Goal: Communication & Community: Answer question/provide support

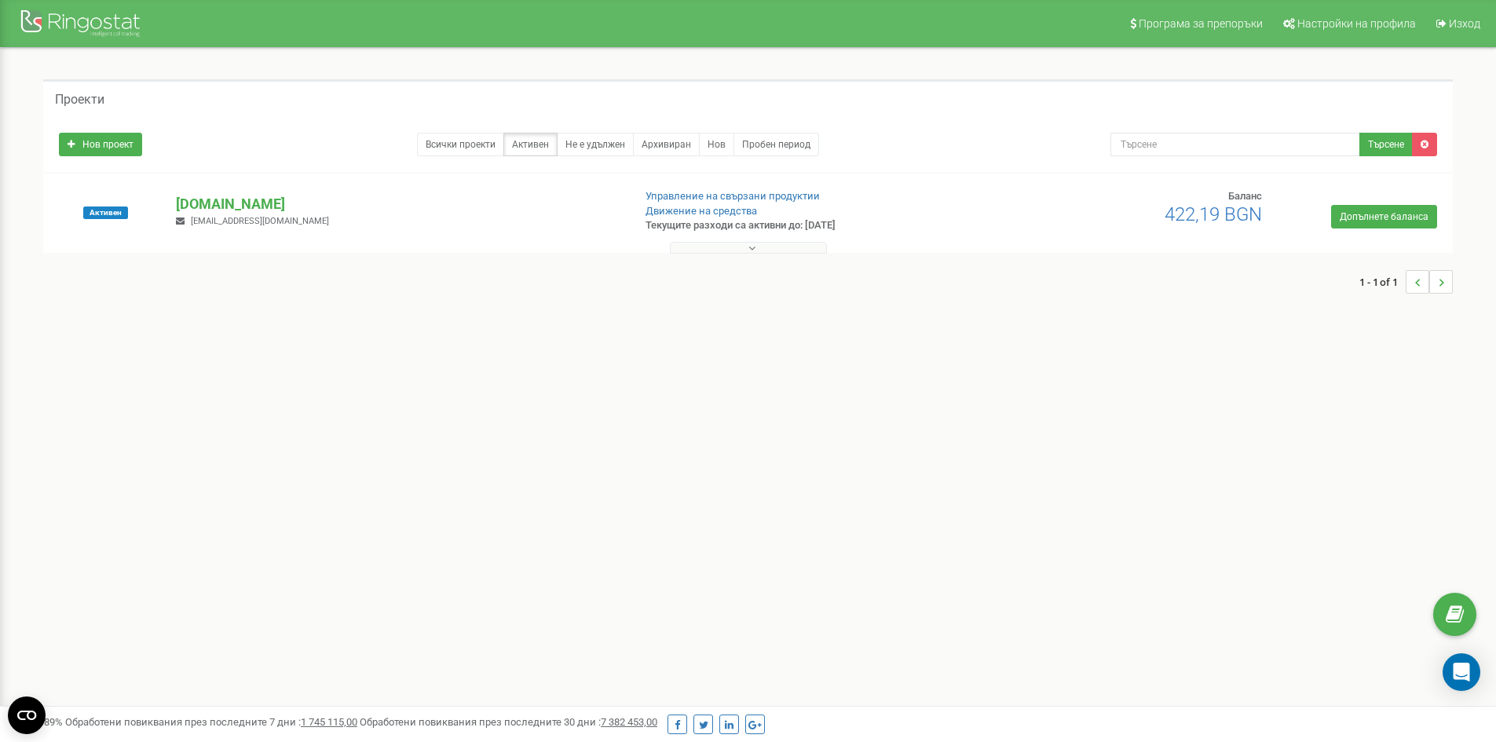
click at [737, 253] on button at bounding box center [748, 248] width 157 height 12
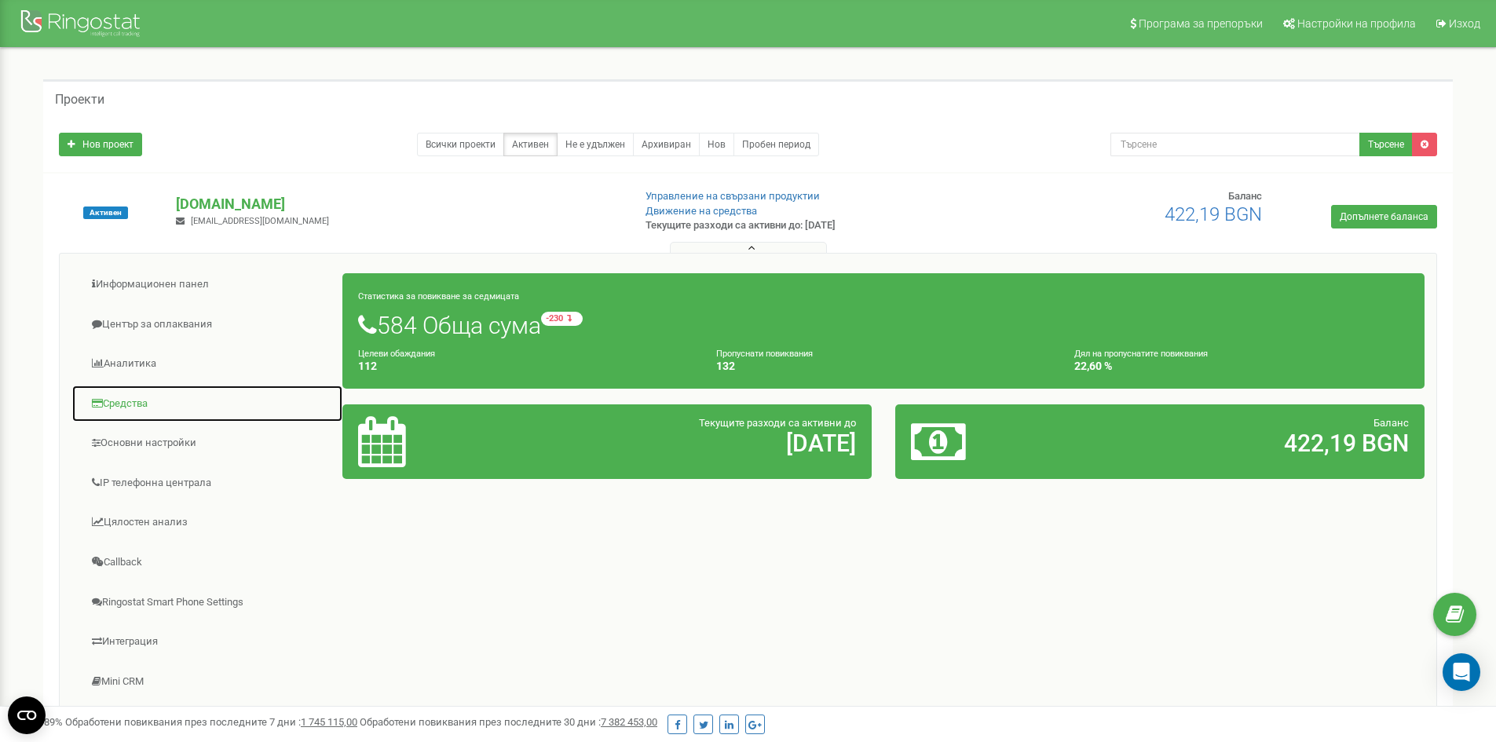
click at [129, 401] on link "Средства" at bounding box center [207, 404] width 272 height 38
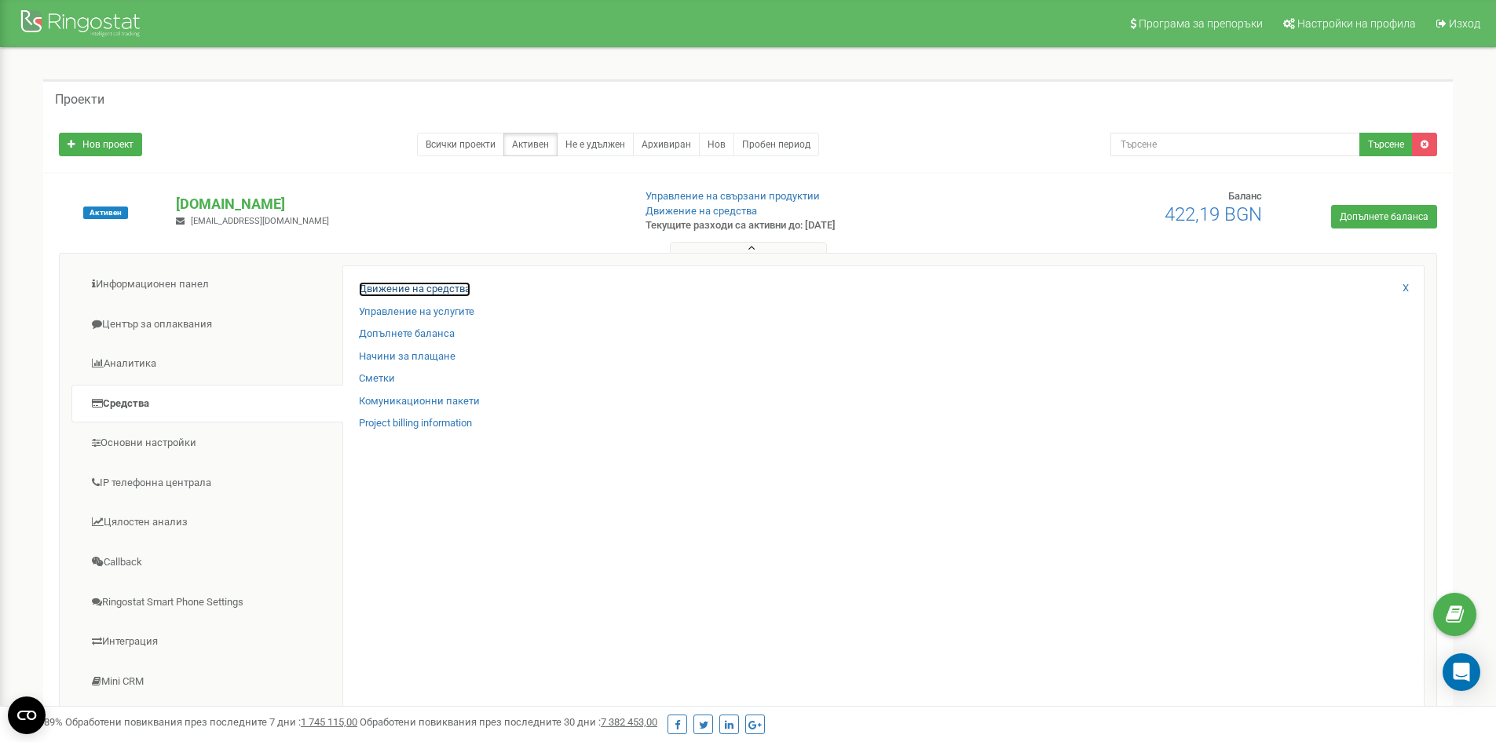
click at [394, 284] on link "Движение на средства" at bounding box center [415, 289] width 112 height 15
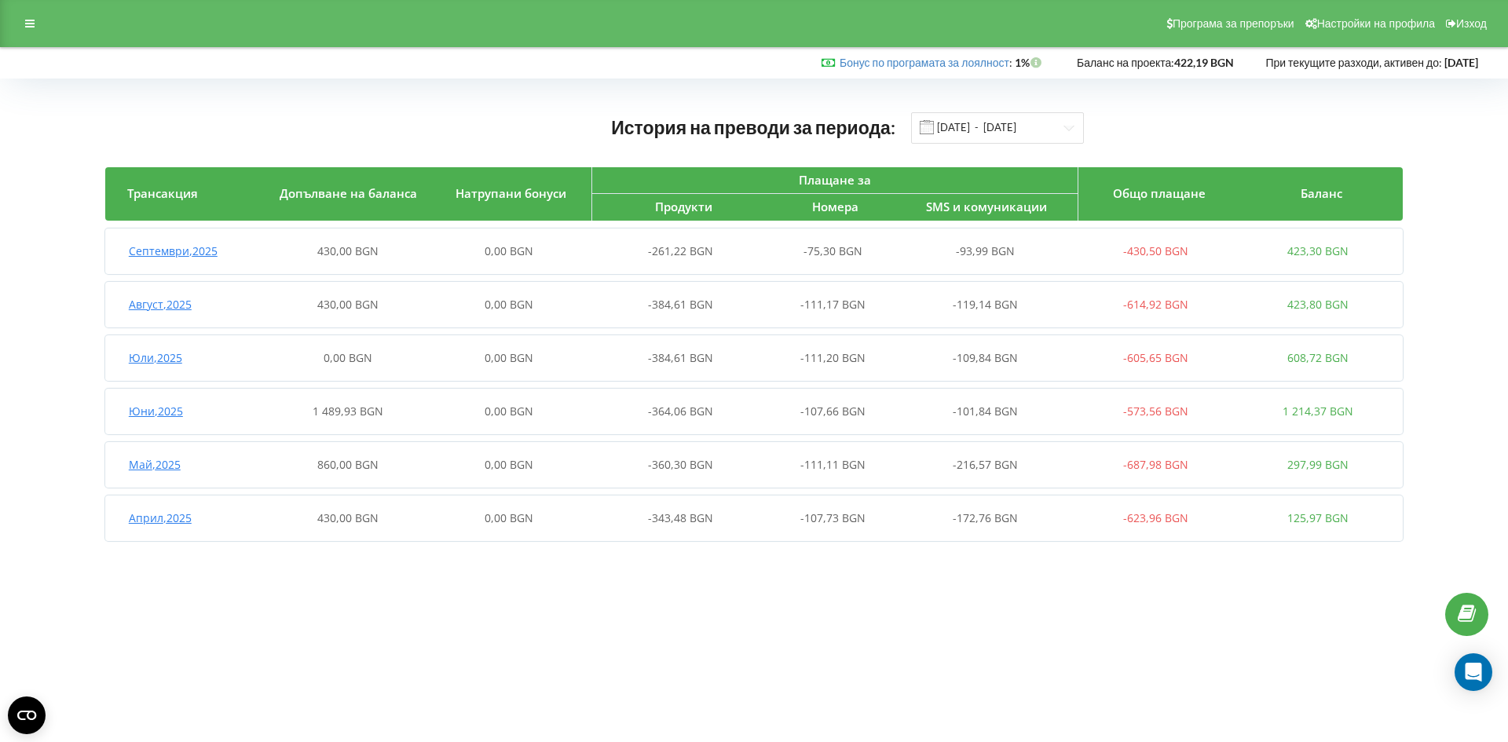
click at [177, 254] on span "Септември , 2025" at bounding box center [173, 250] width 89 height 15
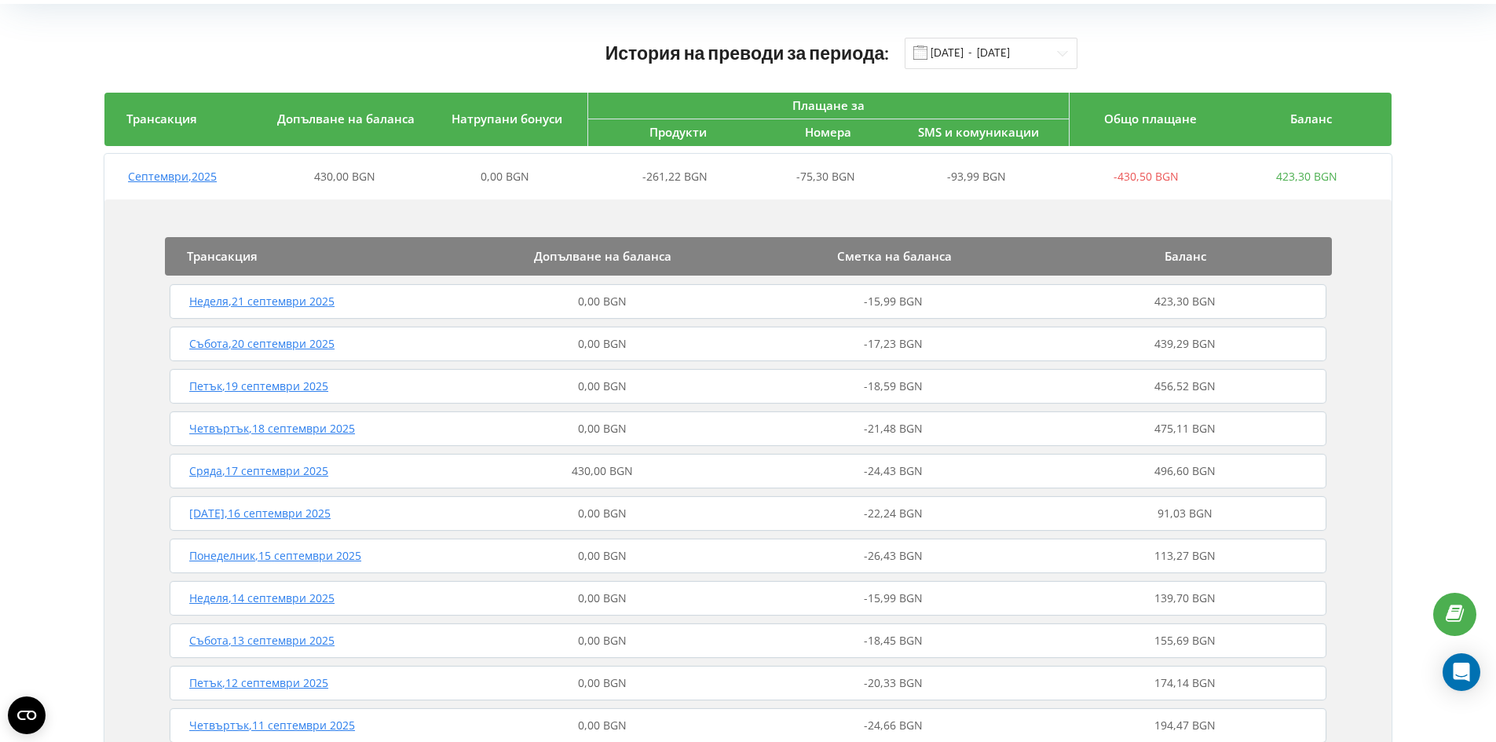
scroll to position [131, 0]
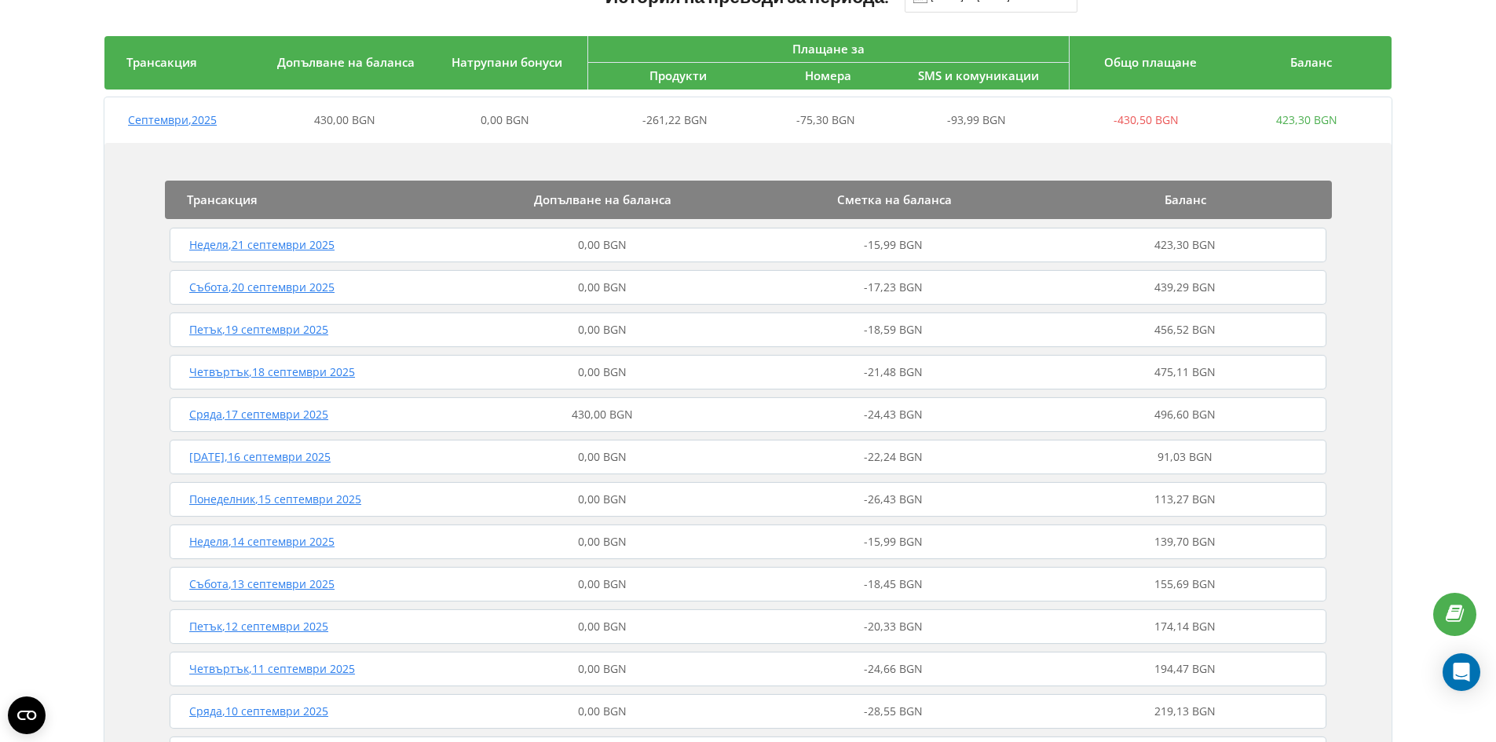
click at [251, 499] on span "Понеделник , 15 септември 2025" at bounding box center [275, 499] width 172 height 15
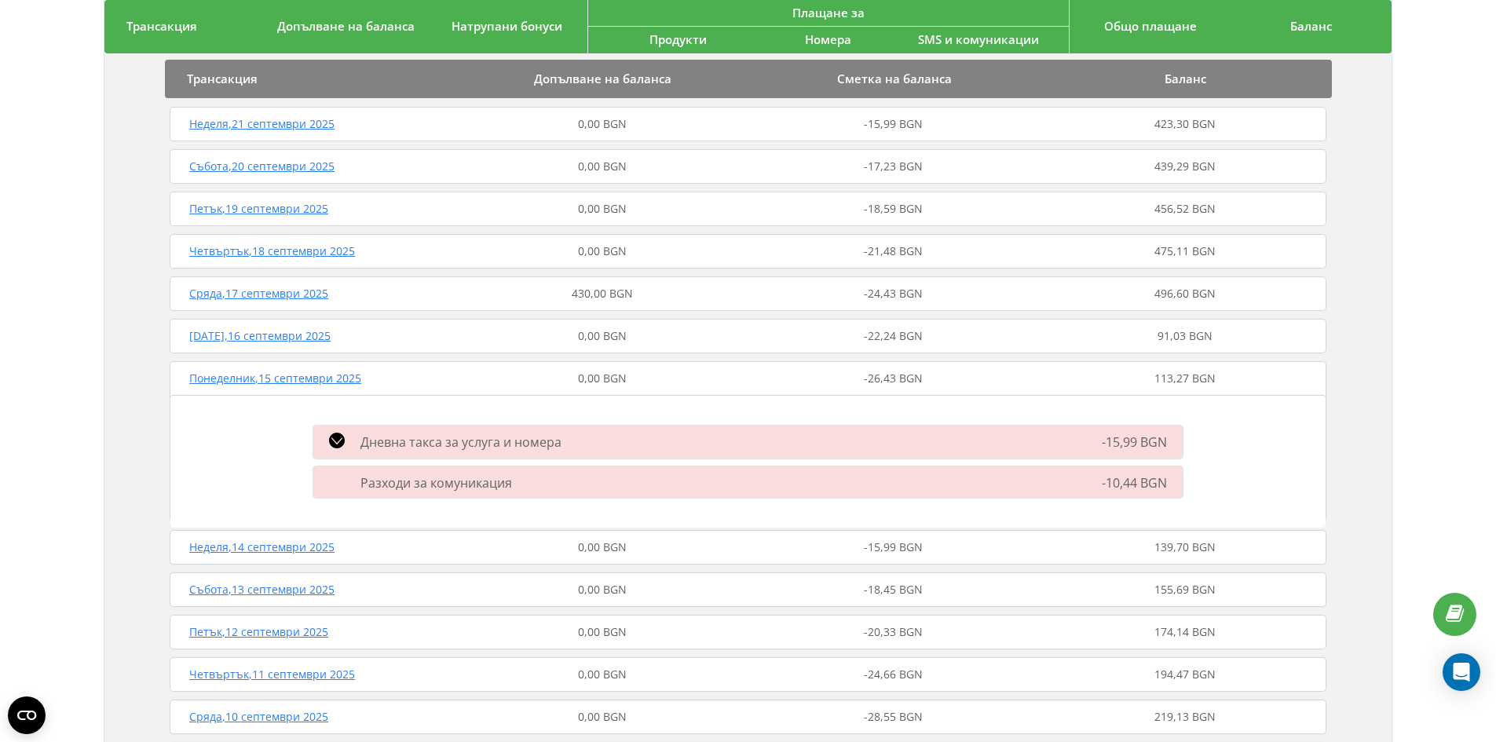
scroll to position [393, 0]
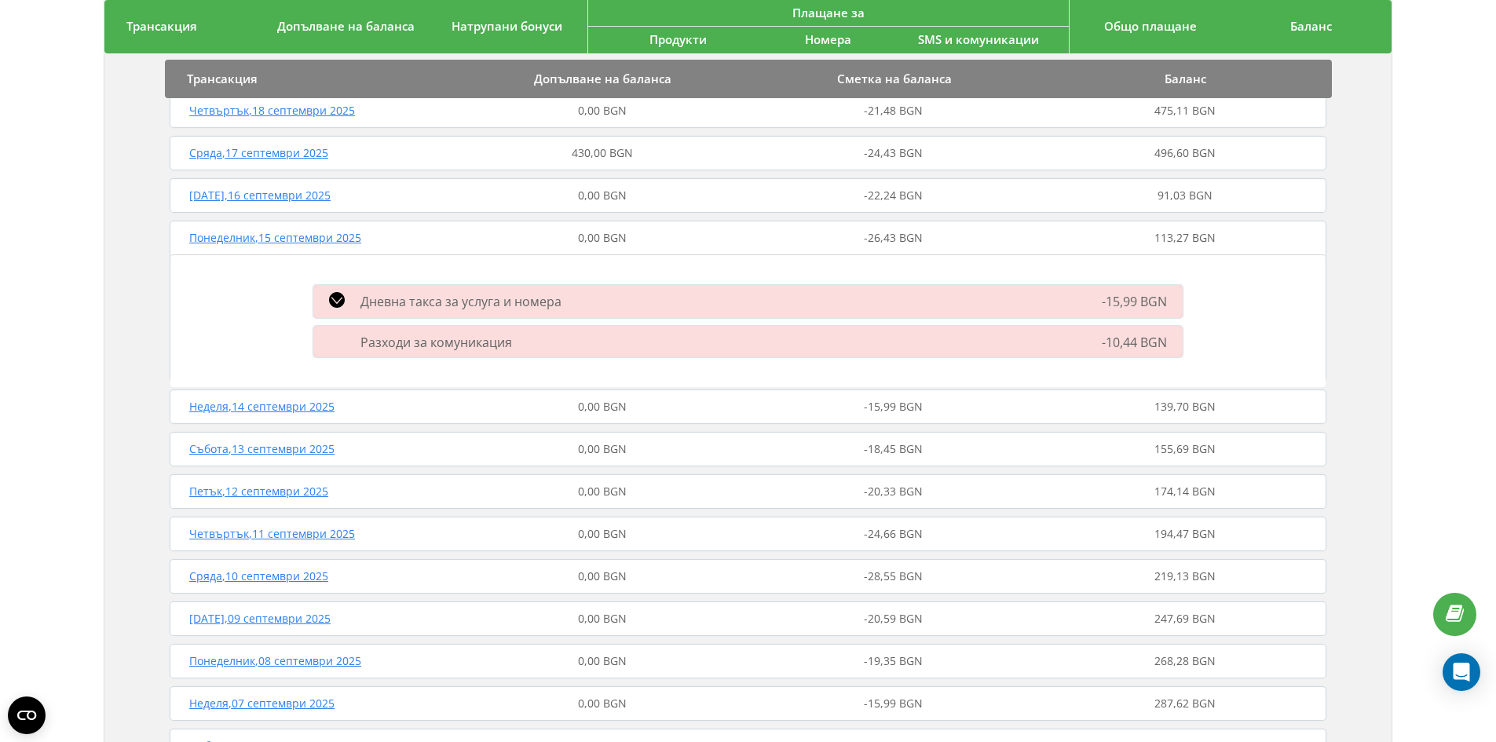
click at [333, 297] on icon at bounding box center [337, 300] width 16 height 16
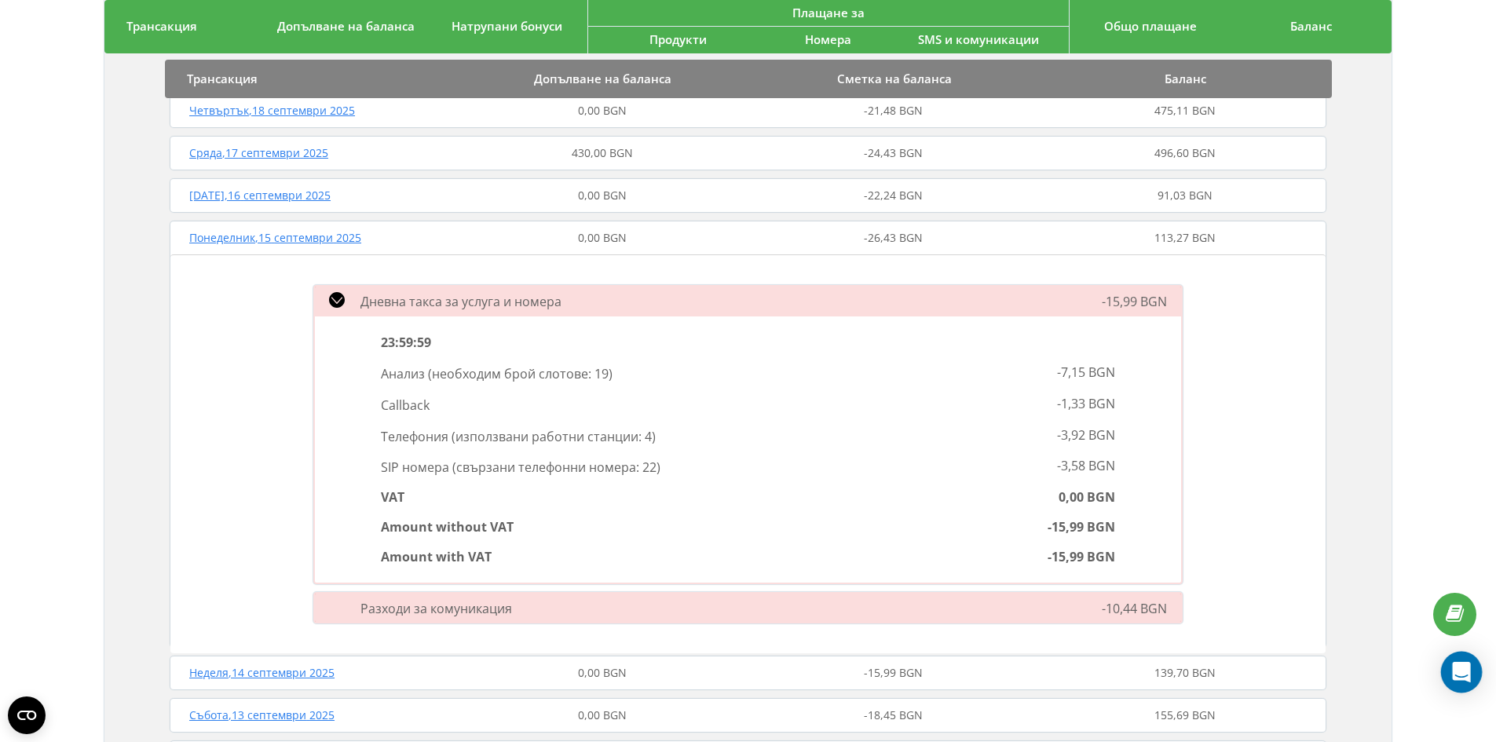
click at [1471, 675] on div "Open Intercom Messenger" at bounding box center [1462, 673] width 42 height 42
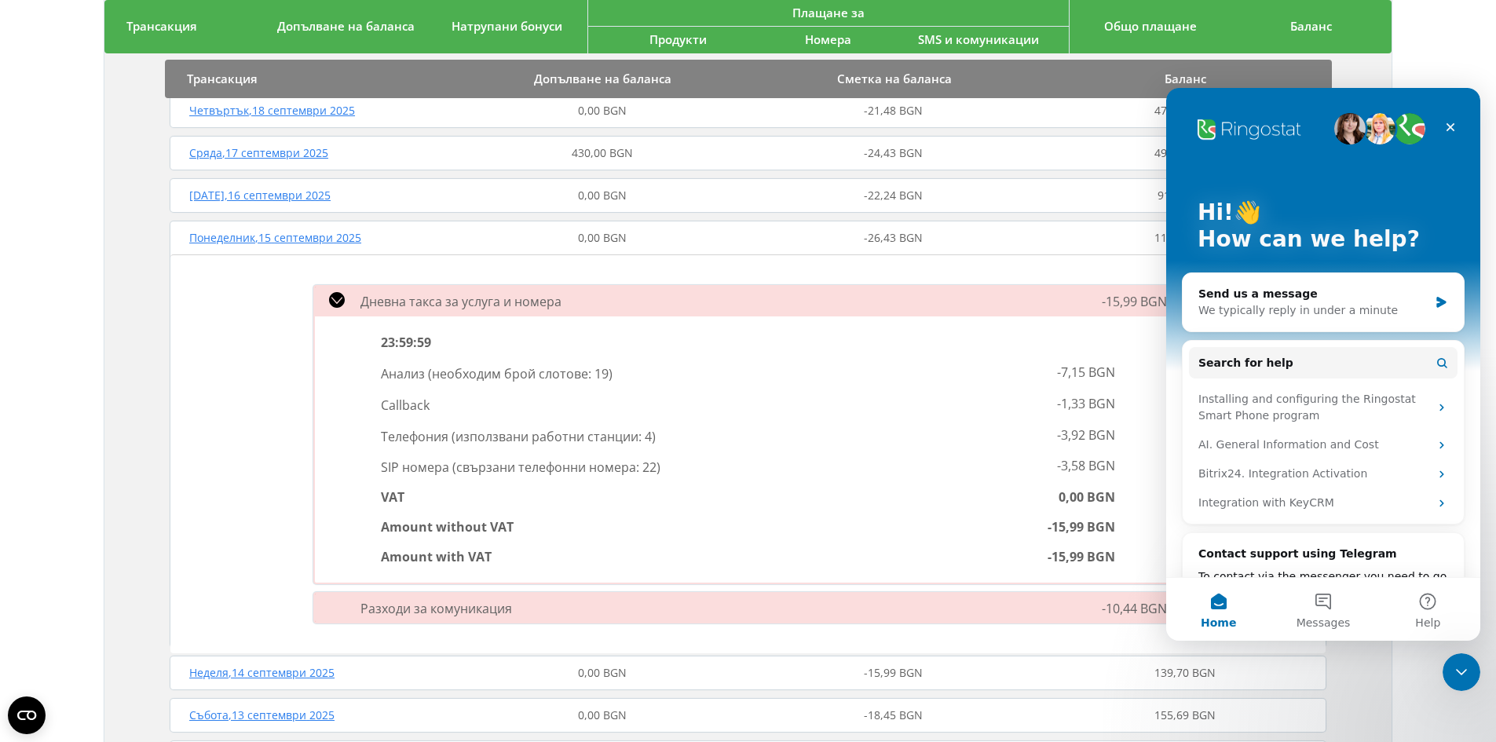
scroll to position [0, 0]
click at [1342, 304] on div "We typically reply in under a minute" at bounding box center [1313, 310] width 230 height 16
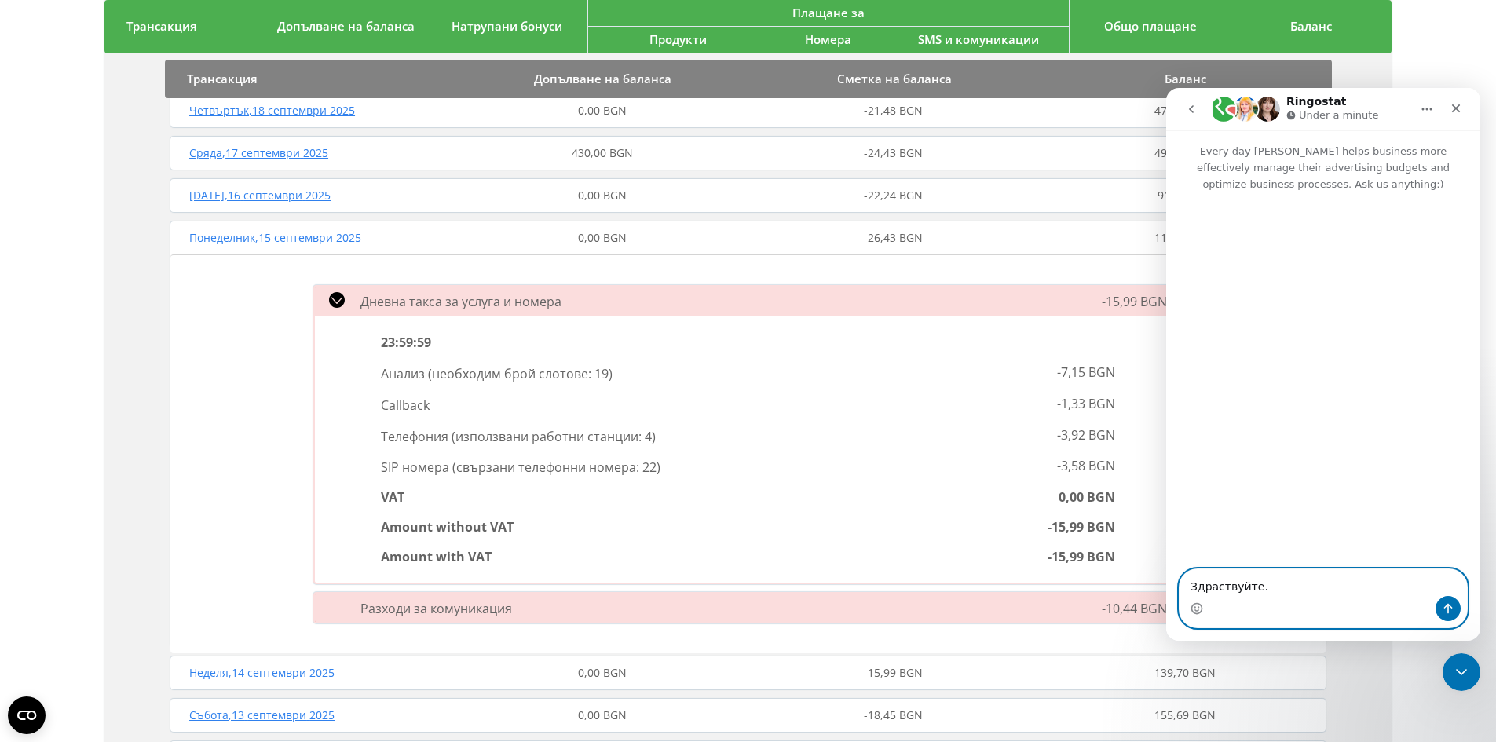
paste textarea "Нам нужно ещё 5 новых телефонных номеров. Сколько времени у вас займёт предоста…"
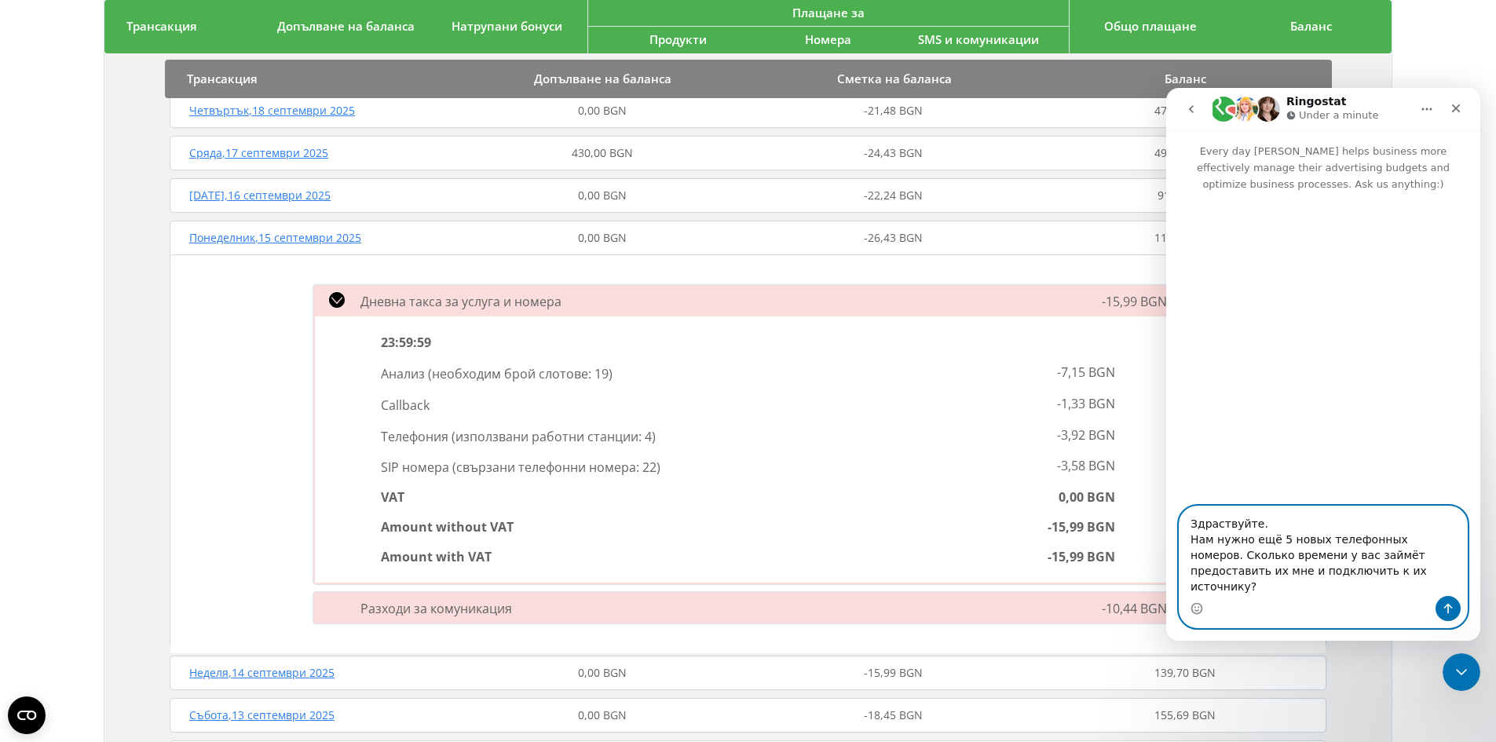
type textarea "Здраствуйте. Нам нужно ещё 5 новых телефонных номеров. Сколько времени у вас за…"
click at [1447, 611] on icon "Send a message…" at bounding box center [1448, 608] width 13 height 13
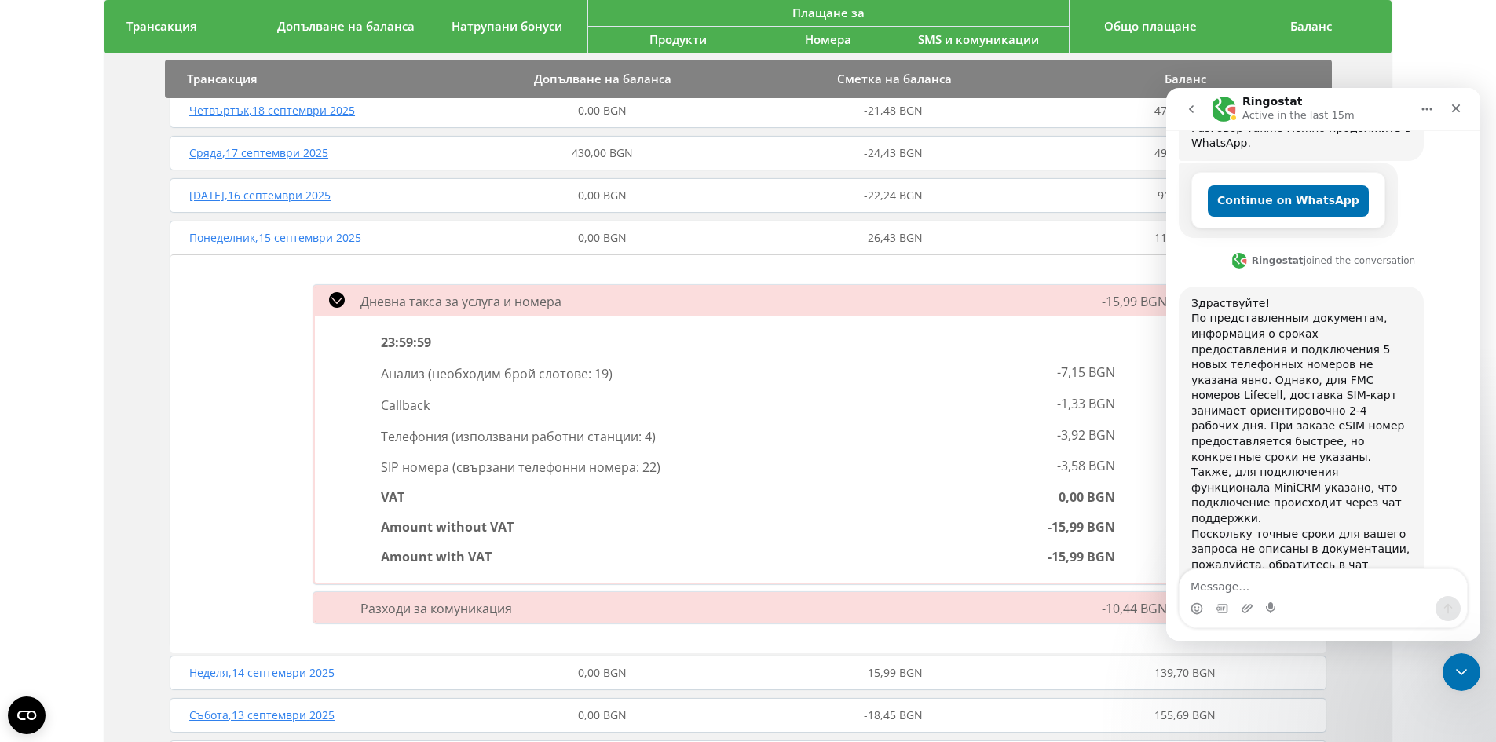
scroll to position [426, 0]
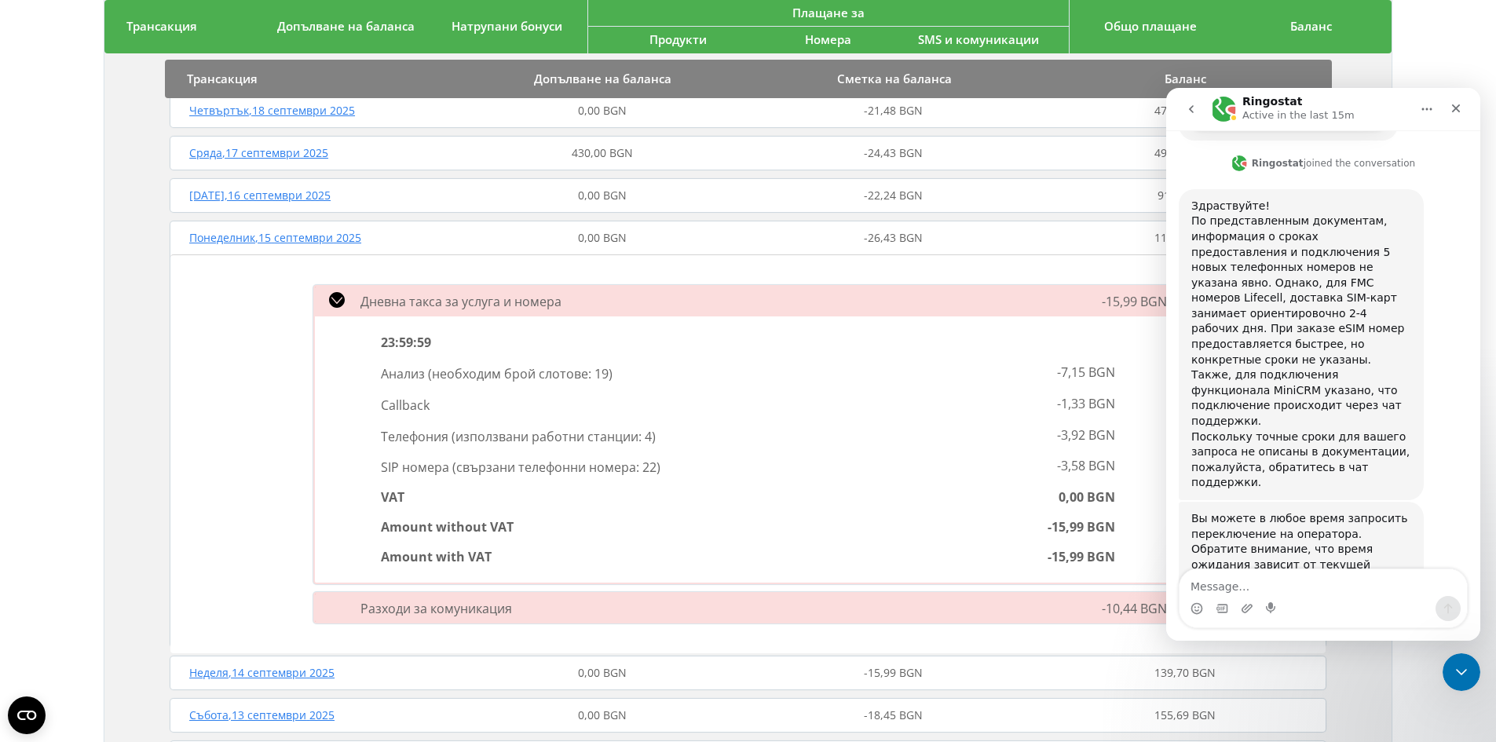
click at [1296, 521] on div "Вы можете в любое время запросить переключение на оператора. Обратите внимание,…" at bounding box center [1301, 557] width 220 height 93
drag, startPoint x: 1296, startPoint y: 521, endPoint x: 1358, endPoint y: 518, distance: 62.1
click at [1358, 519] on div "Вы можете в любое время запросить переключение на оператора. Обратите внимание,…" at bounding box center [1301, 557] width 220 height 93
copy div "Связаться с оператором"
click at [1276, 581] on textarea "Message…" at bounding box center [1323, 582] width 287 height 27
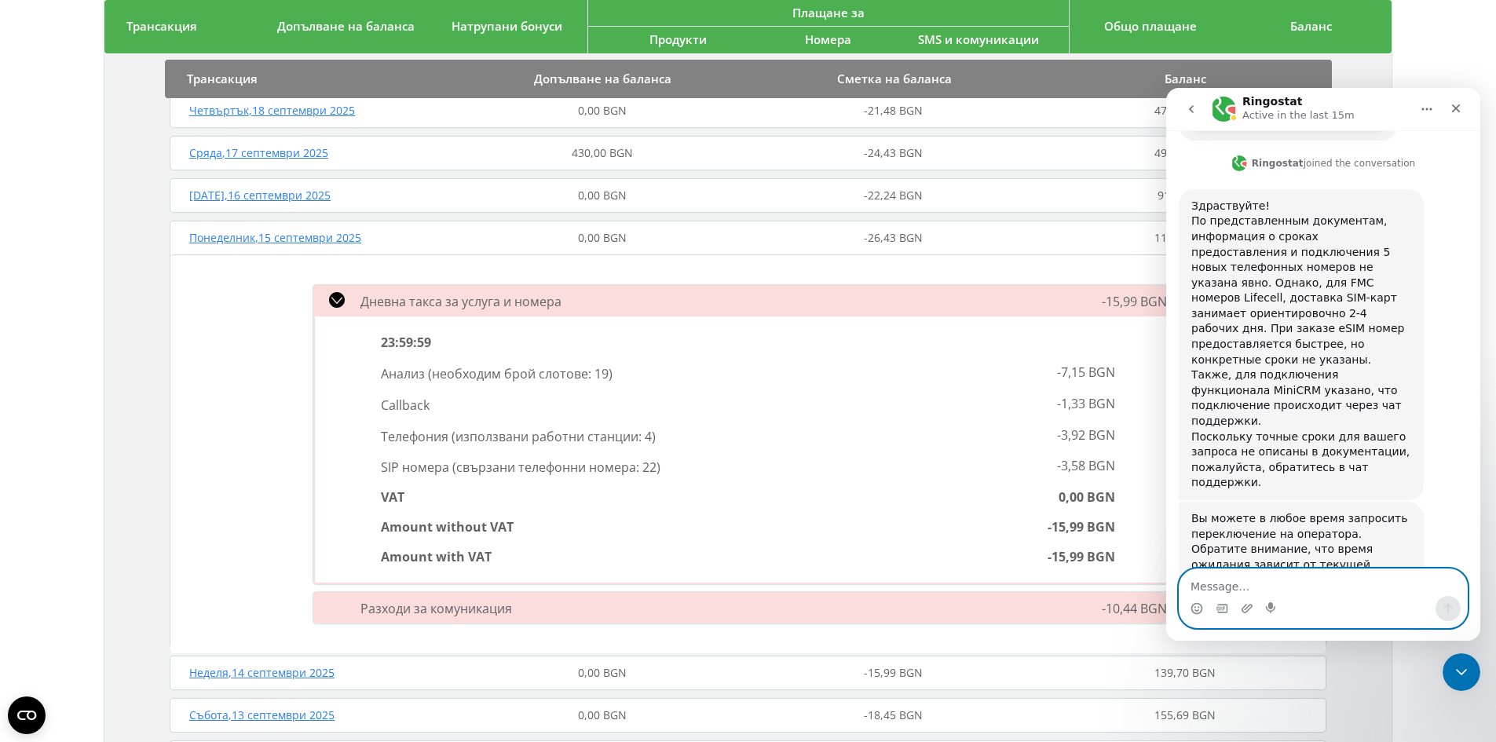
paste textarea "Связаться с оператором"
type textarea "Связаться с оператором"
click at [1451, 607] on icon "Send a message…" at bounding box center [1448, 609] width 9 height 10
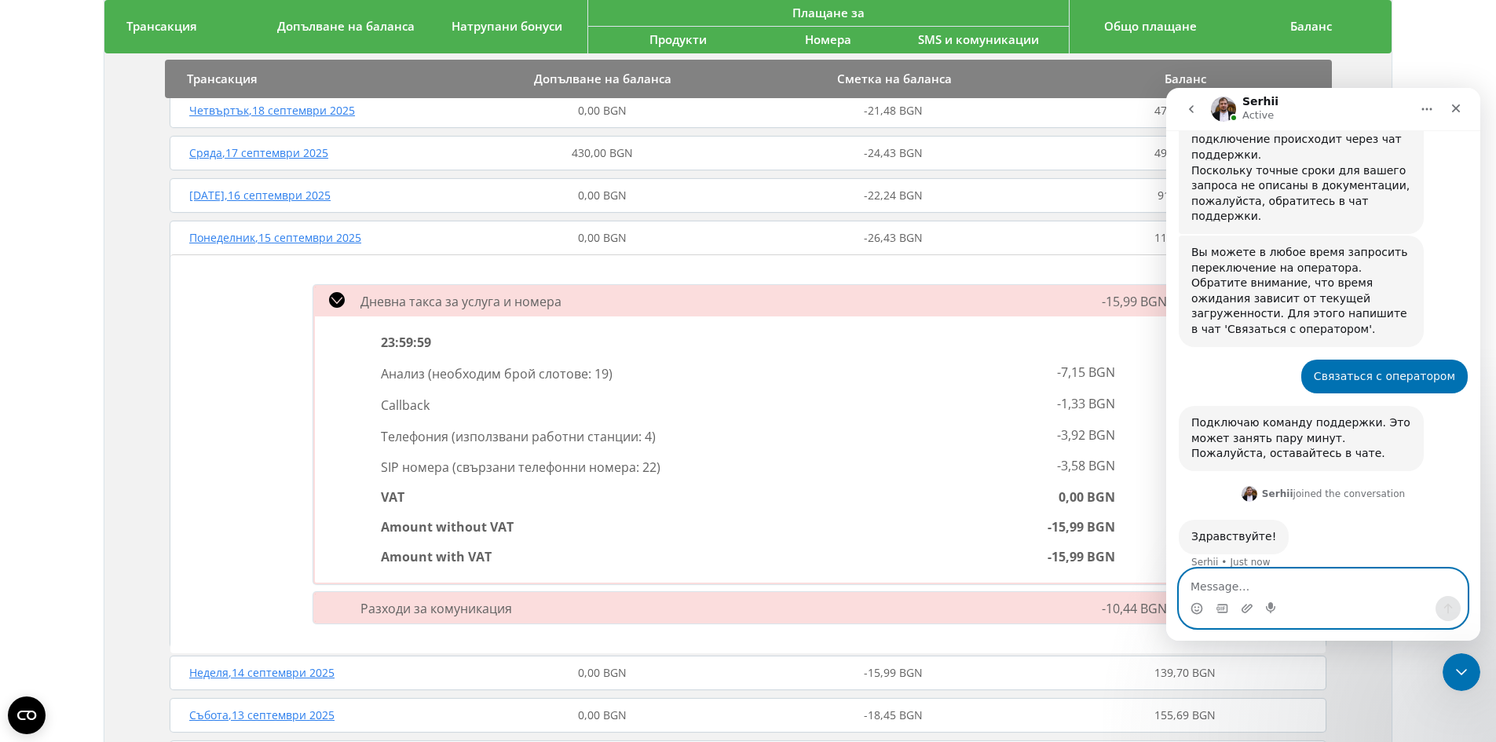
scroll to position [694, 0]
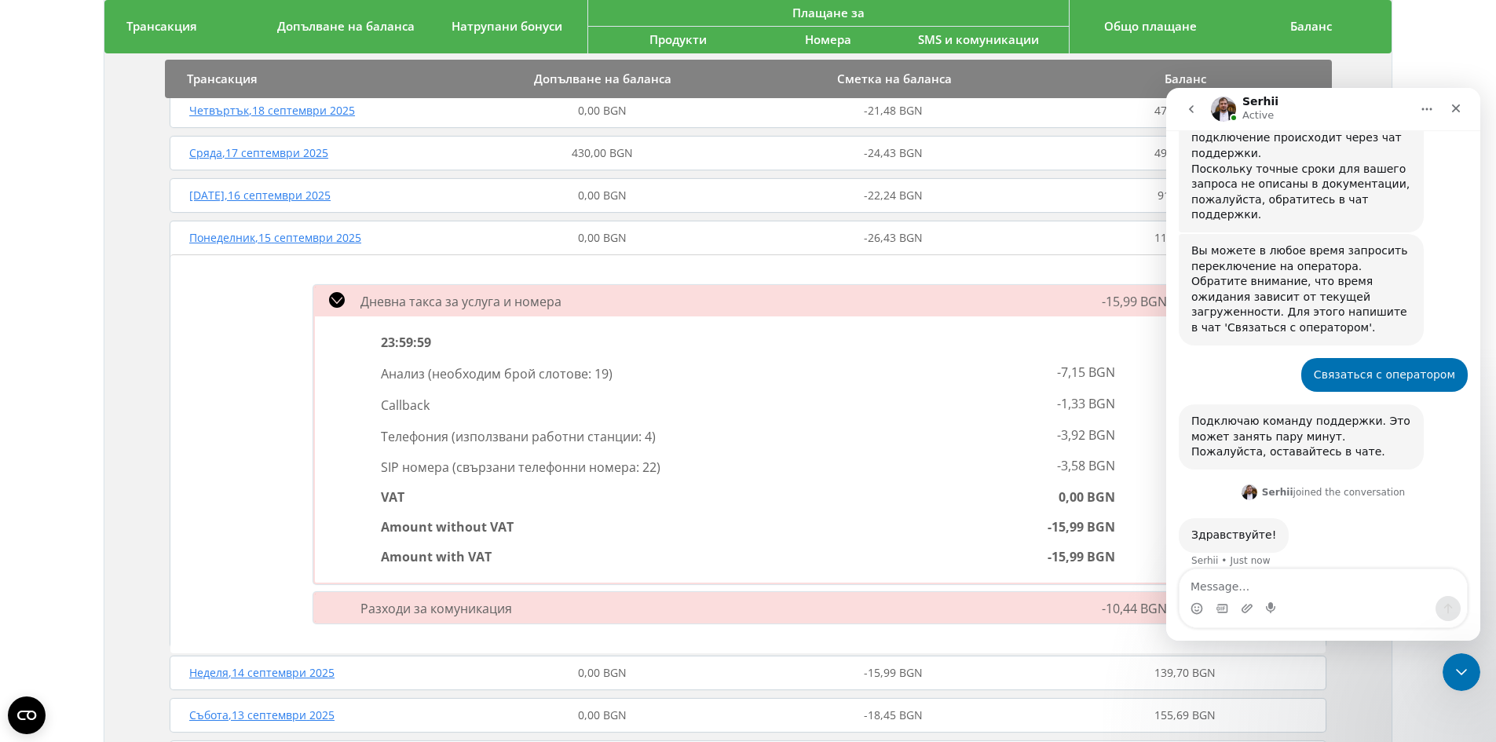
click at [1242, 528] on div "Здравствуйте!" at bounding box center [1233, 536] width 85 height 16
click at [1235, 528] on div "Здравствуйте!" at bounding box center [1233, 536] width 85 height 16
copy div "Здравствуйте"
click at [1240, 587] on textarea "Message…" at bounding box center [1323, 582] width 287 height 27
paste textarea "Здравствуйте"
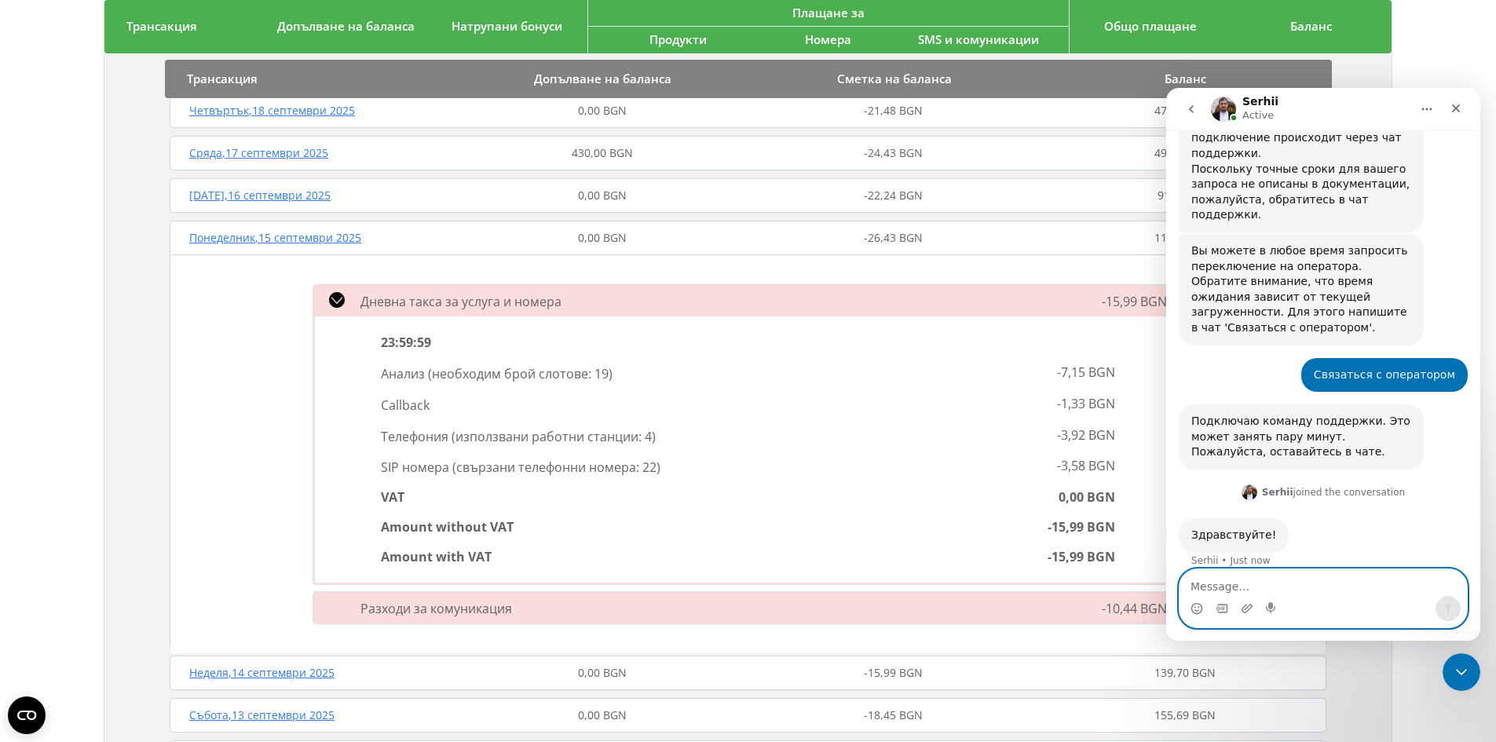
type textarea "Здравствуйте"
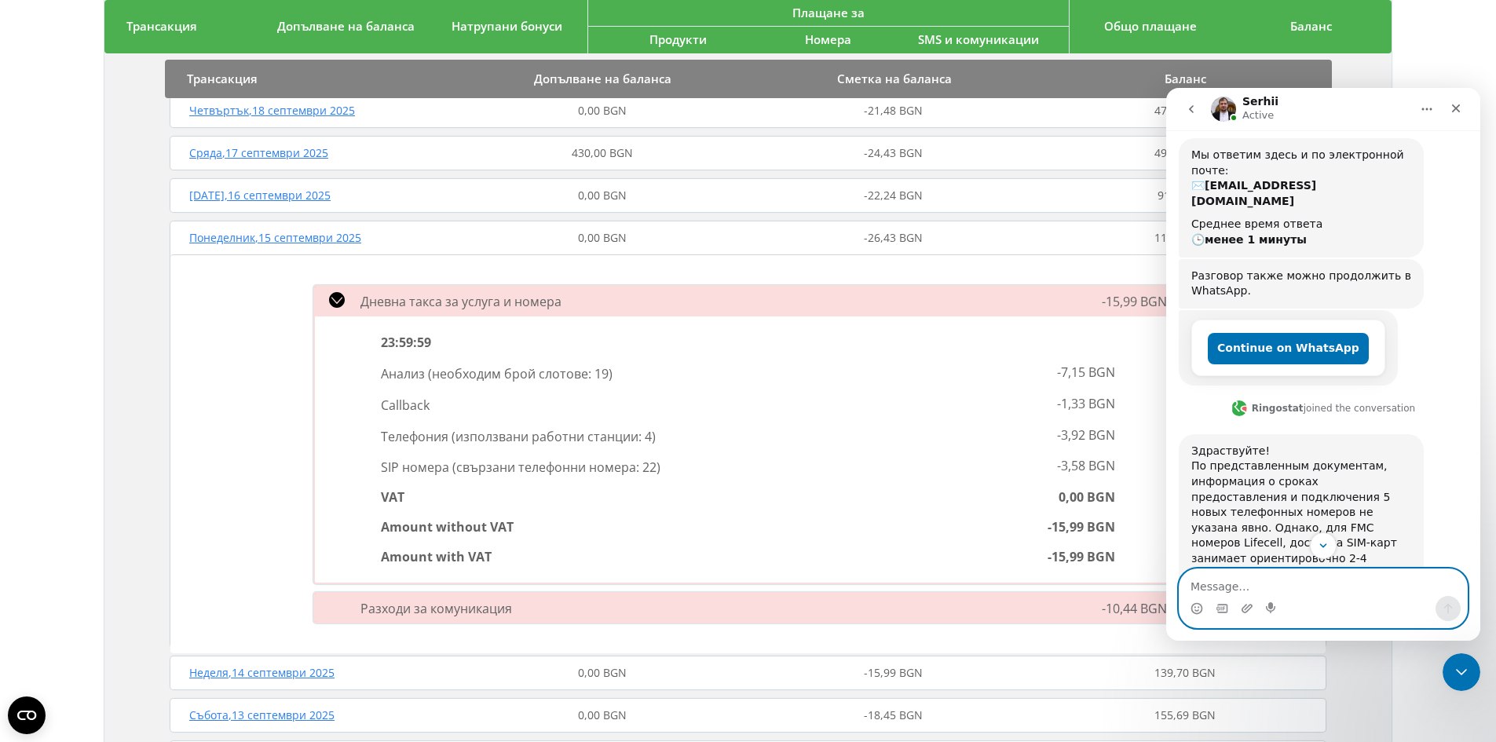
scroll to position [0, 0]
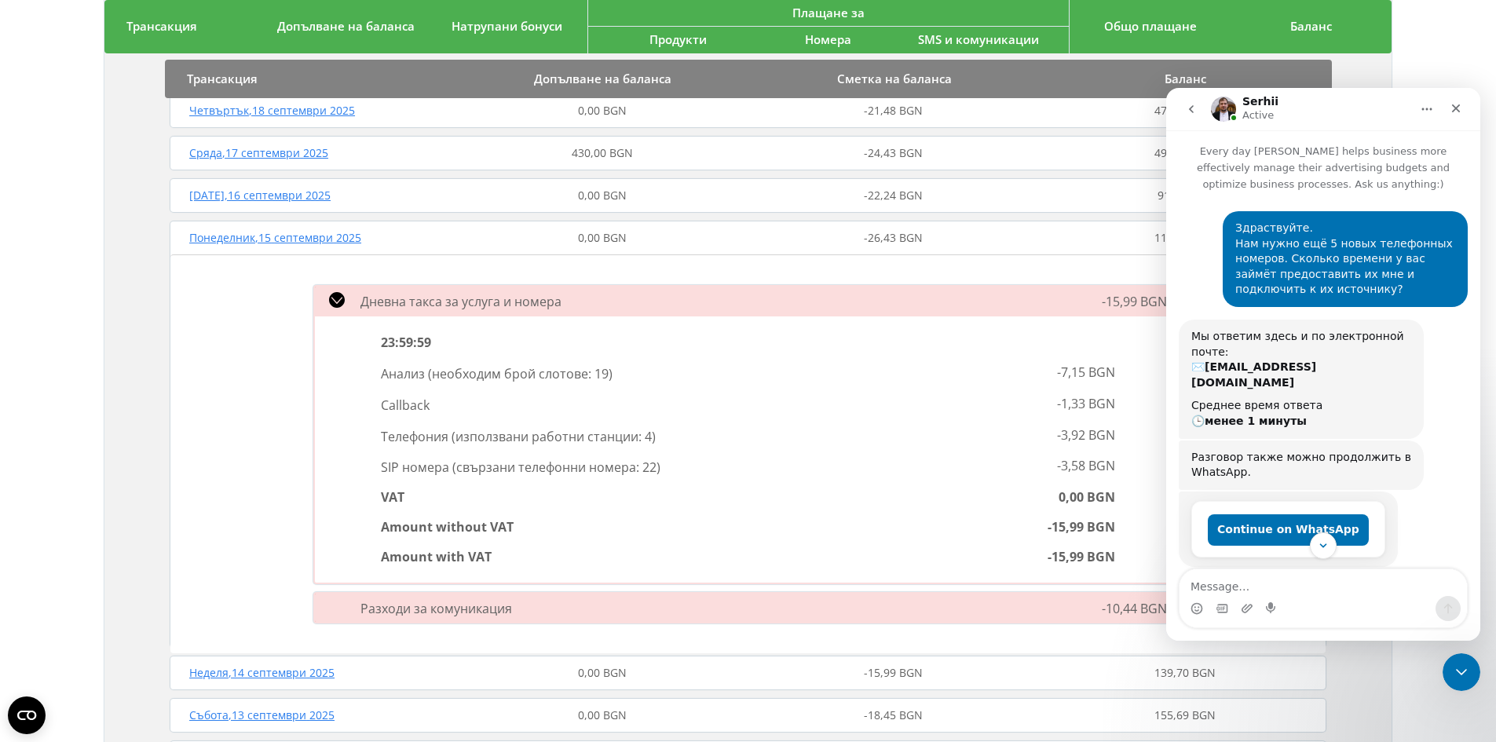
click at [1244, 247] on div "Здраствуйте. Нам нужно ещё 5 новых телефонных номеров. Сколько времени у вас за…" at bounding box center [1345, 259] width 220 height 77
drag, startPoint x: 1244, startPoint y: 247, endPoint x: 1299, endPoint y: 297, distance: 74.0
click at [1302, 294] on div "Здраствуйте. Нам нужно ещё 5 новых телефонных номеров. Сколько времени у вас за…" at bounding box center [1345, 259] width 220 height 77
copy div "Нам нужно ещё 5 новых телефонных номеров. Сколько времени у вас займёт предоста…"
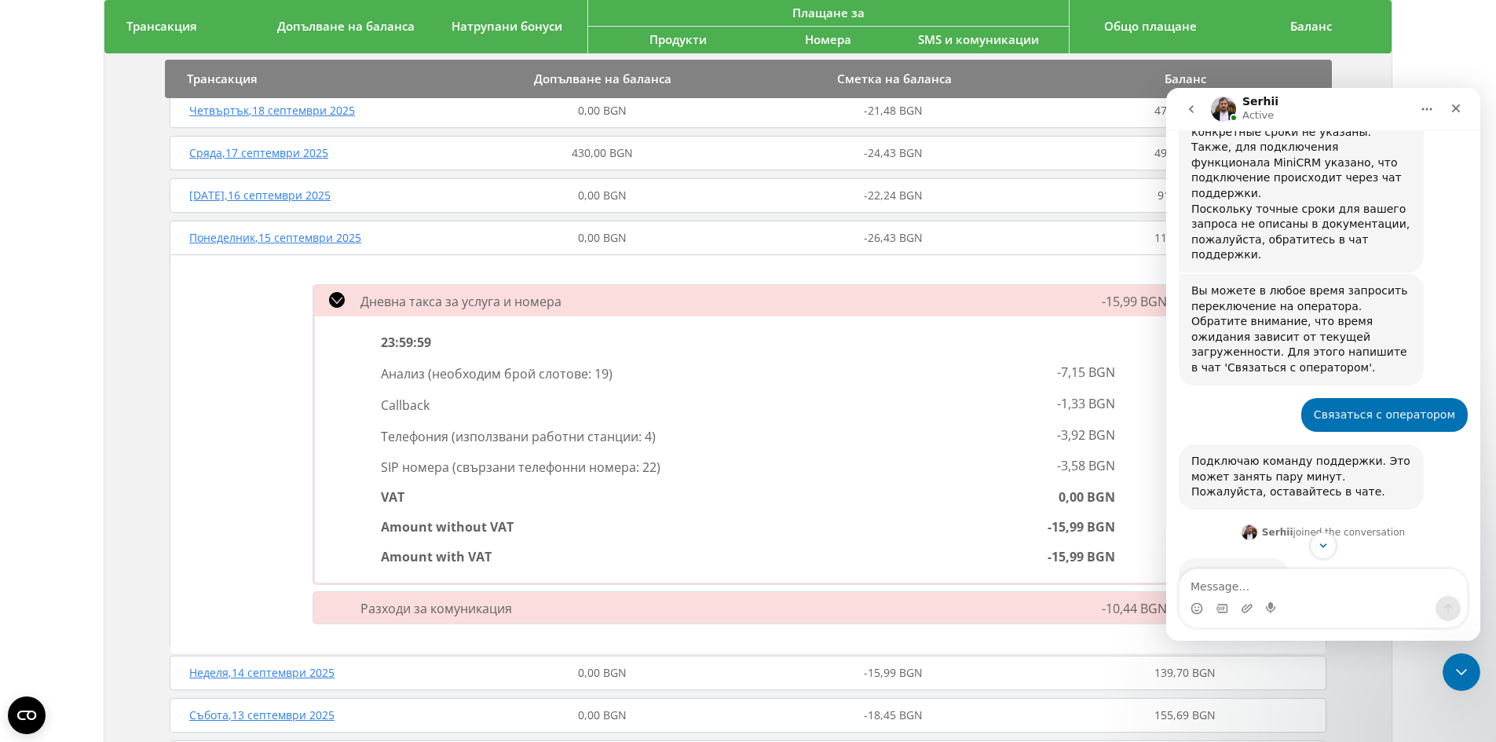
scroll to position [741, 0]
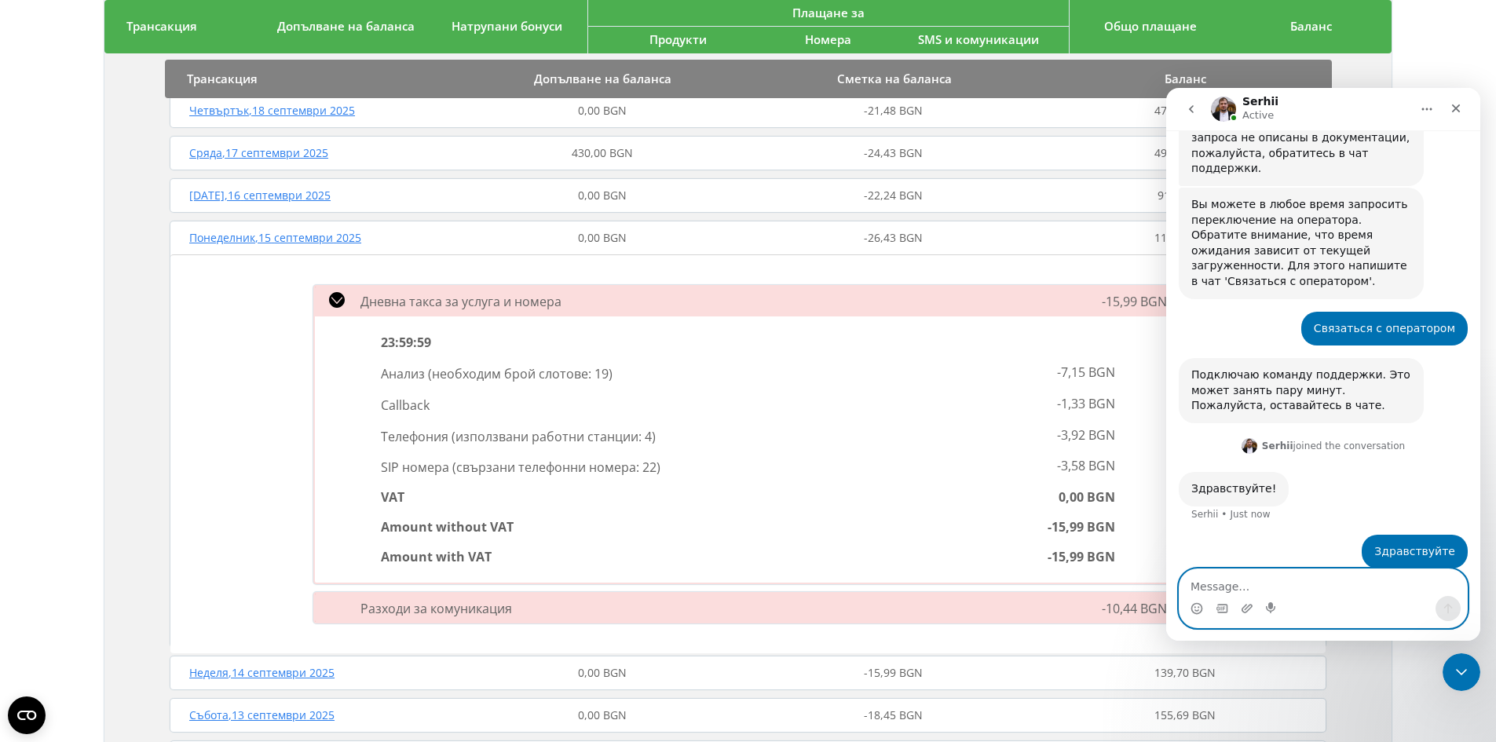
click at [1228, 580] on textarea "Message…" at bounding box center [1323, 582] width 287 height 27
paste textarea "Нам нужно ещё 5 новых телефонных номеров. Сколько времени у вас займёт предоста…"
type textarea "Нам нужно ещё 5 новых телефонных номеров. Сколько времени у вас займёт предоста…"
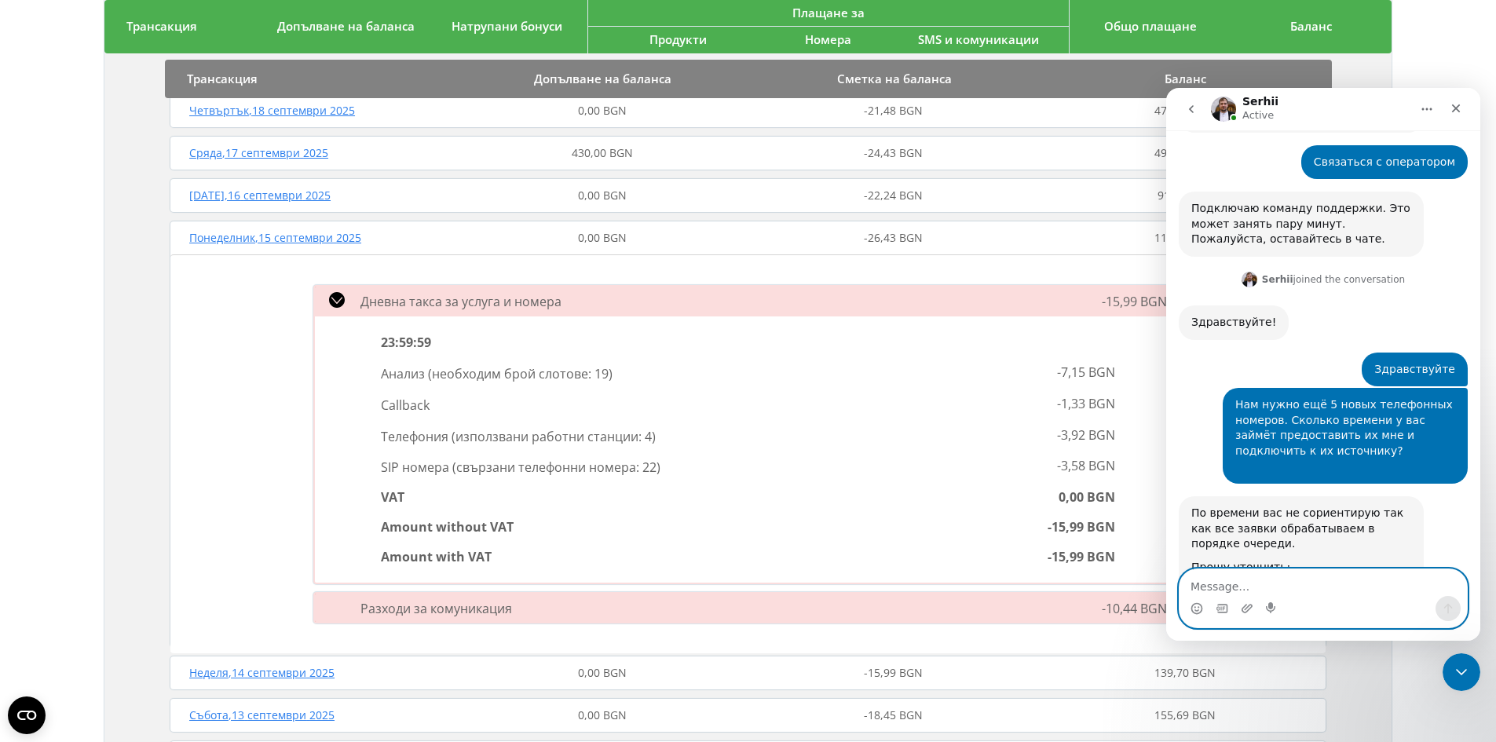
scroll to position [909, 0]
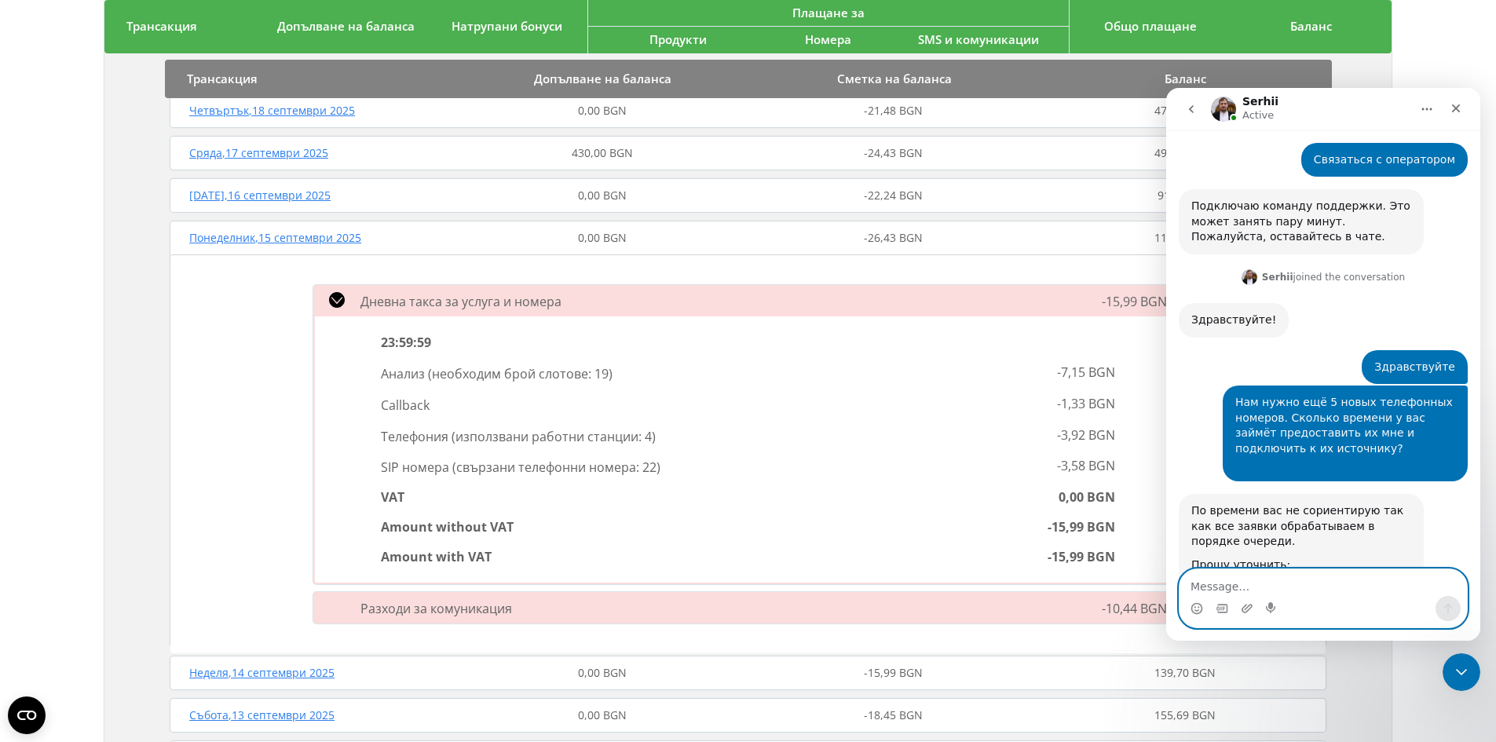
paste textarea "Учитывая то, что наши объявления будут появляться в новых газетах, мне потребуе…"
type textarea "Учитывая то, что наши объявления будут появляться в новых газетах, мне потребуе…"
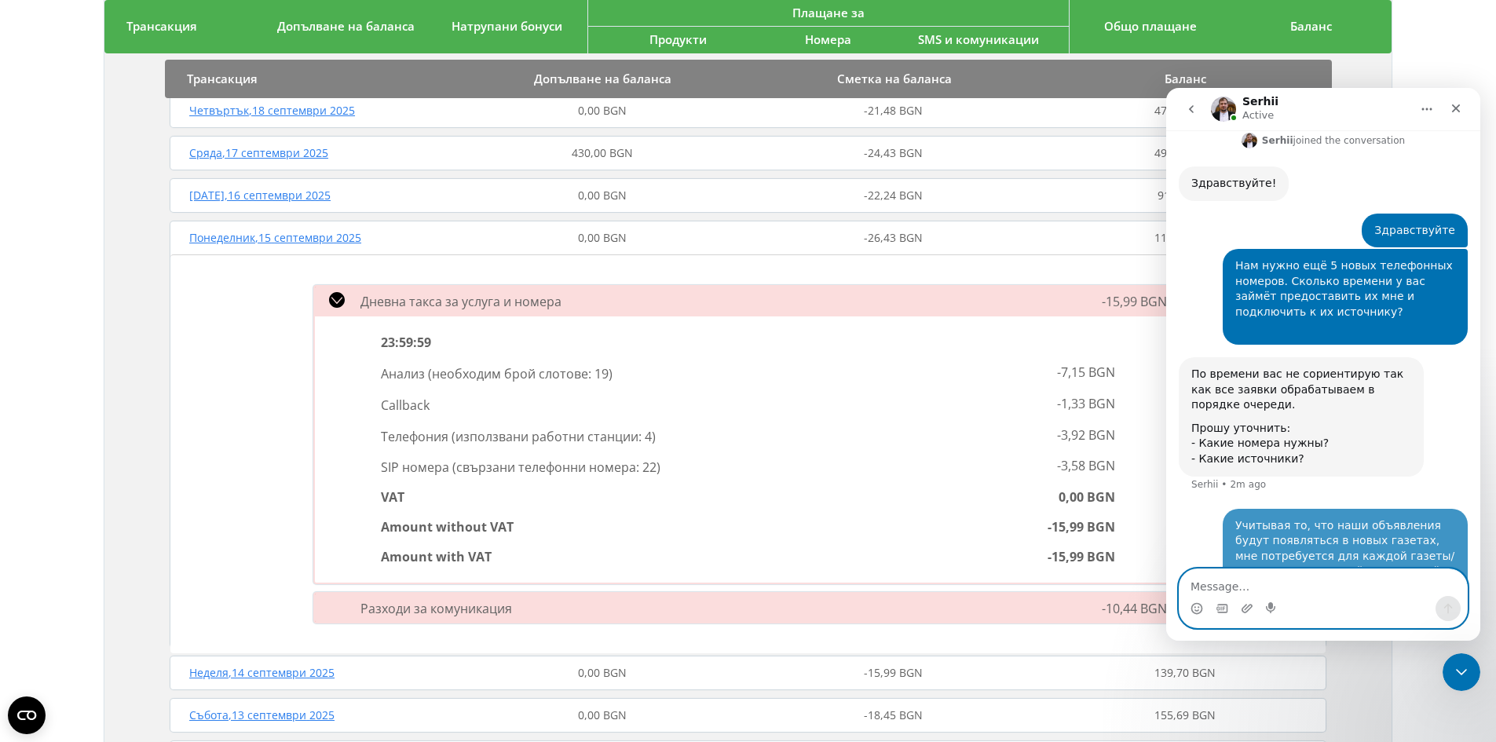
scroll to position [1048, 0]
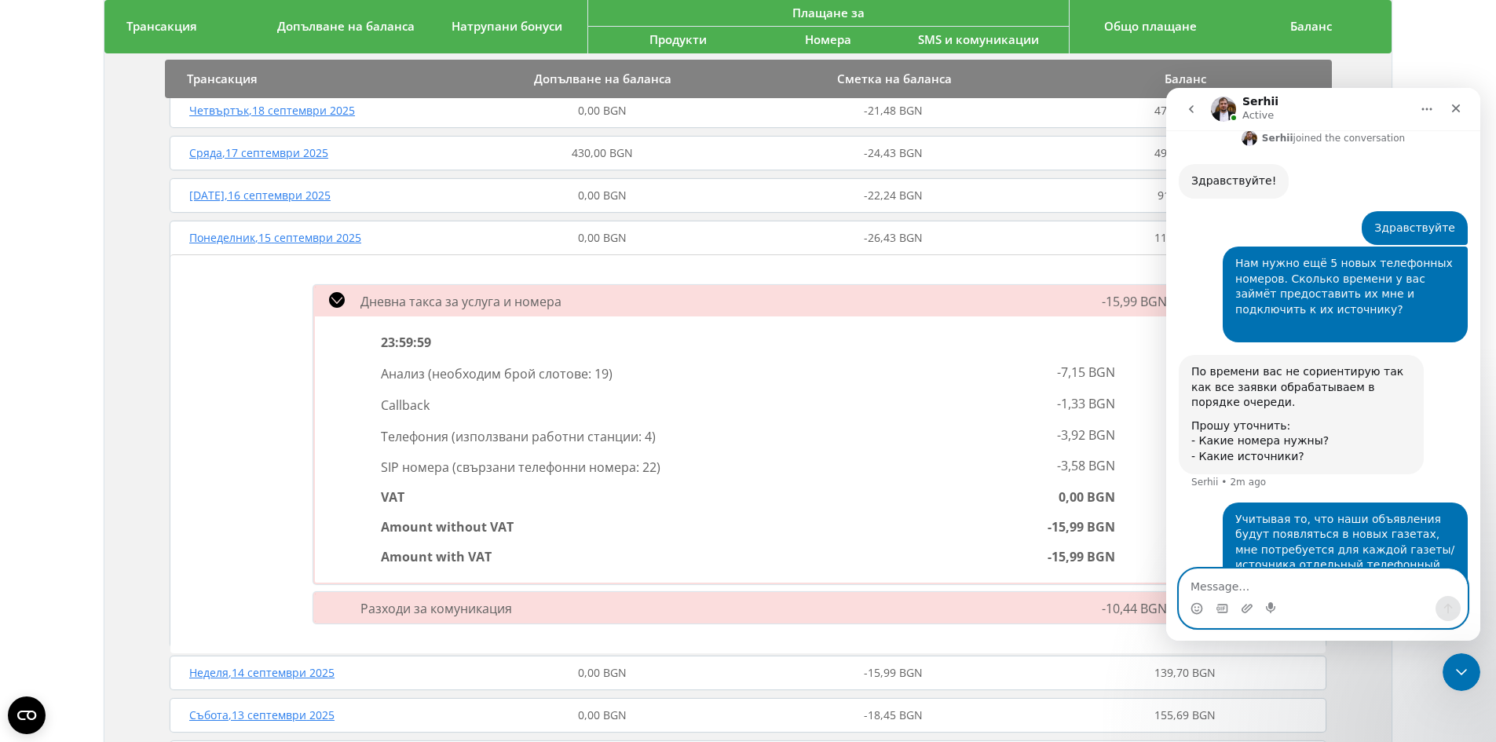
click at [1237, 578] on textarea "Message…" at bounding box center [1323, 582] width 287 height 27
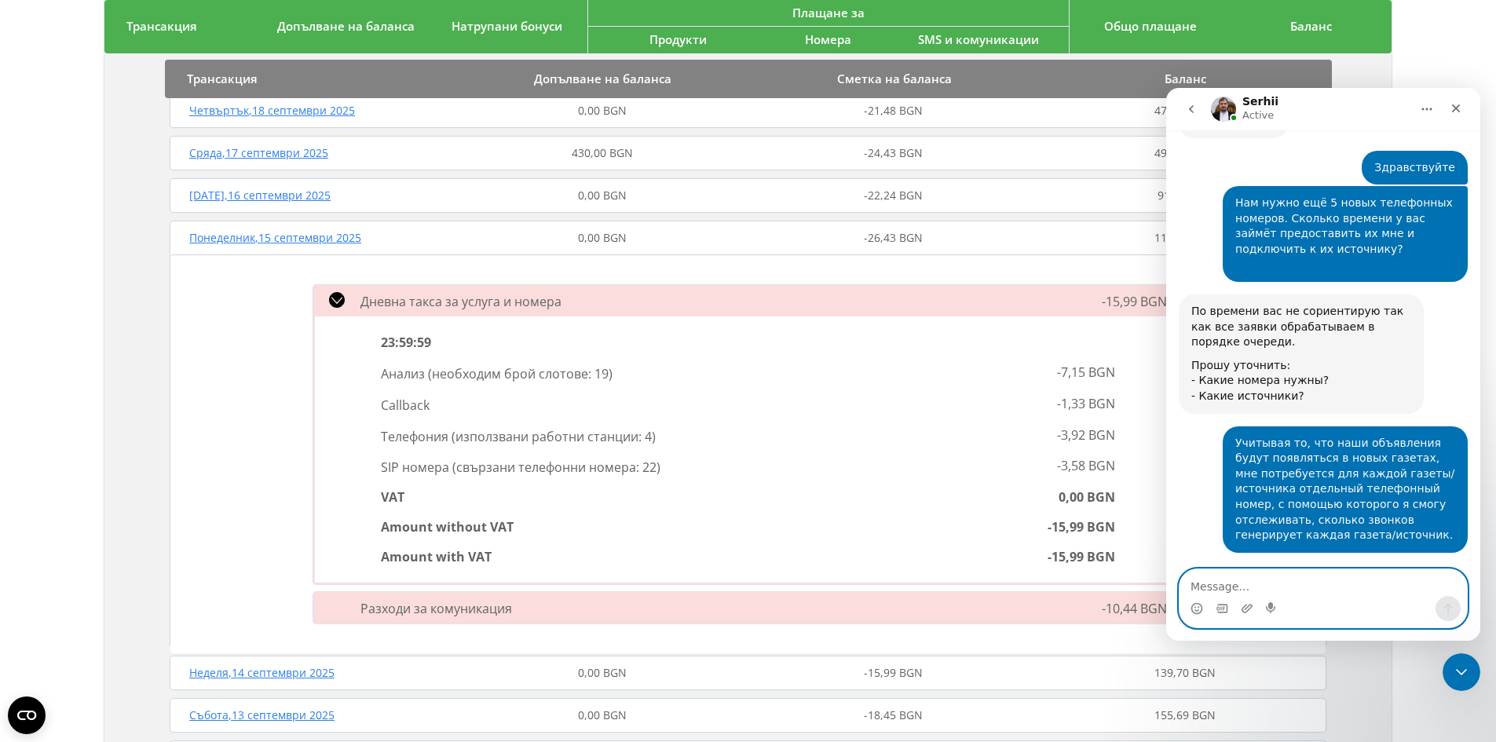
scroll to position [1134, 0]
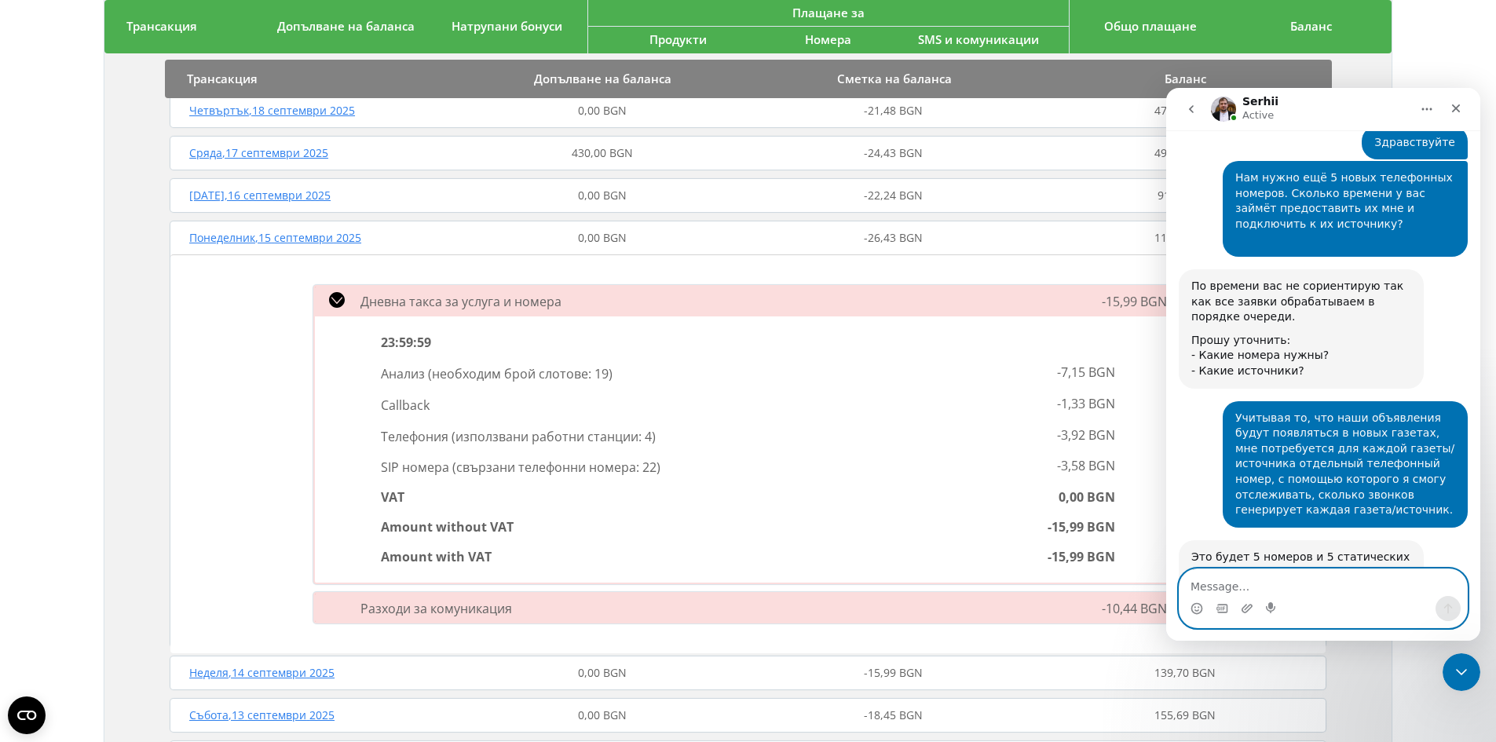
paste textarea "Мне нужно ещё 5 телефонных номеров."
type textarea "Мне нужно ещё 5 телефонных номеров."
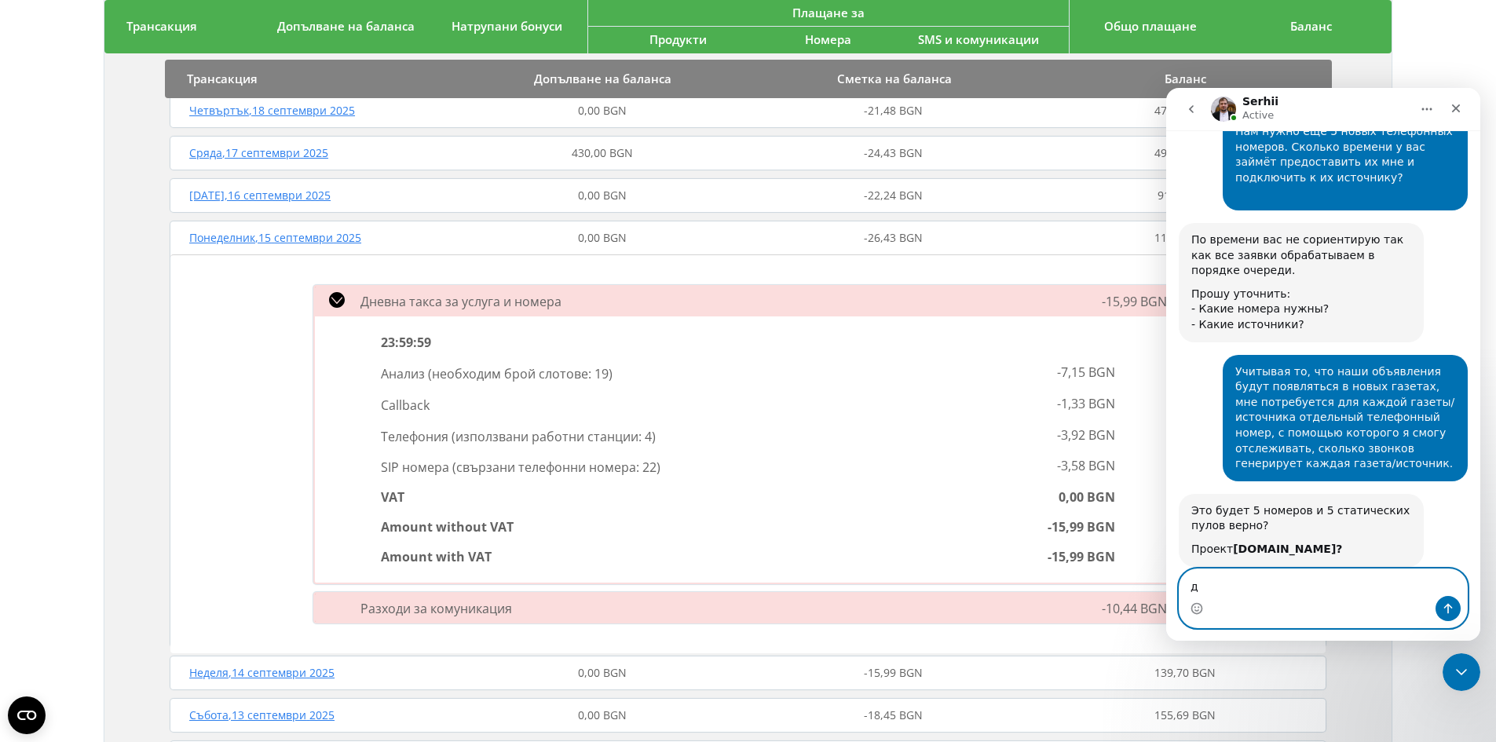
type textarea "да"
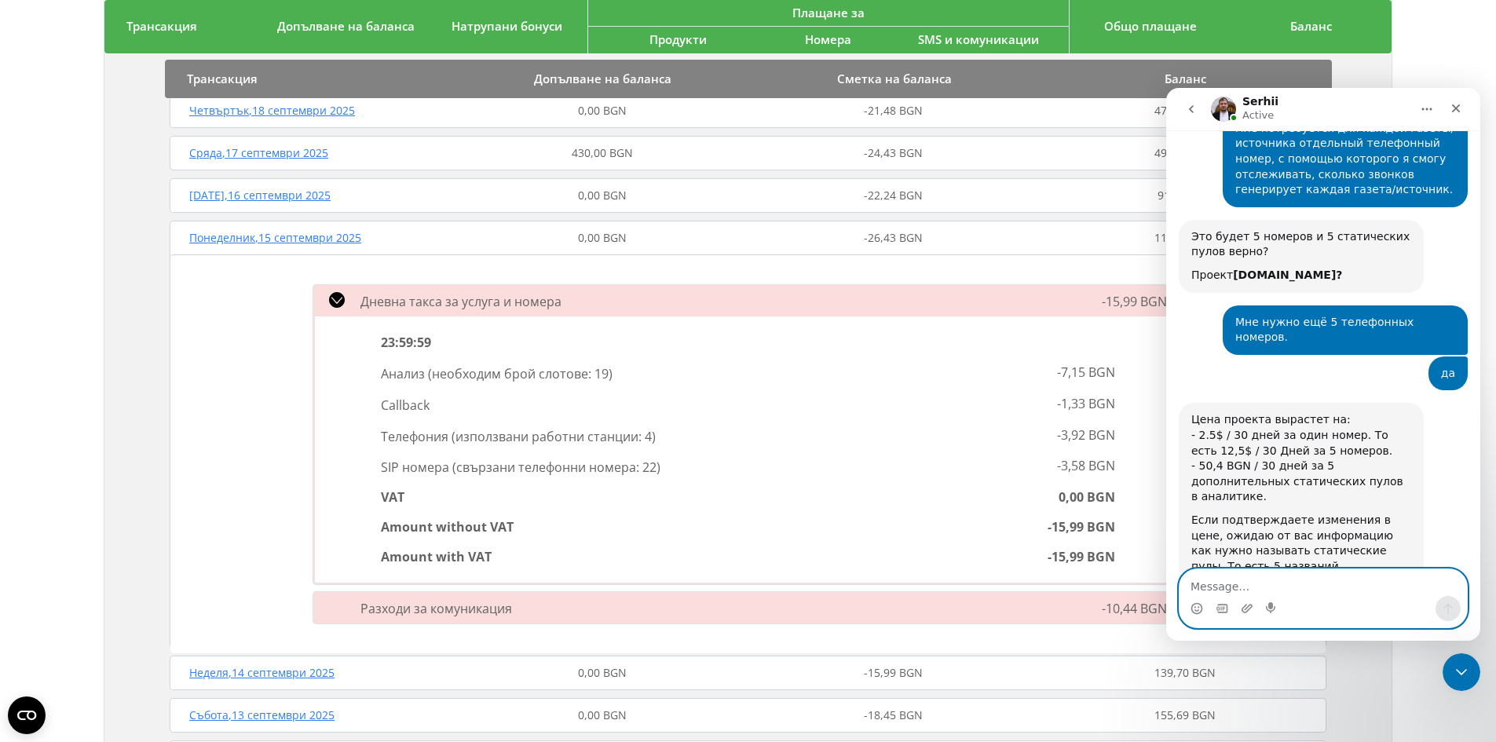
scroll to position [1394, 0]
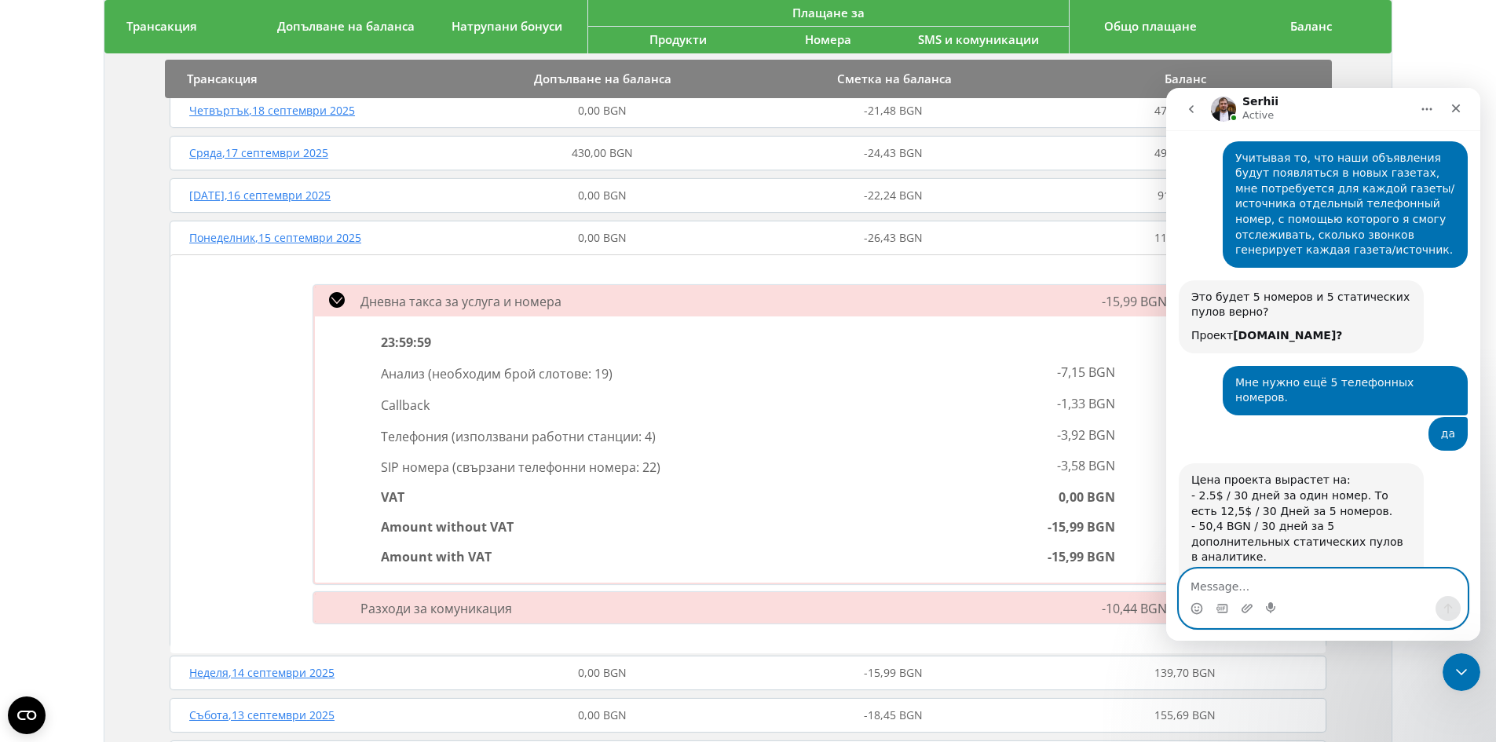
click at [1271, 578] on textarea "Message…" at bounding box center [1323, 582] width 287 height 27
paste textarea "Понимаю, спасибо за уточнение"
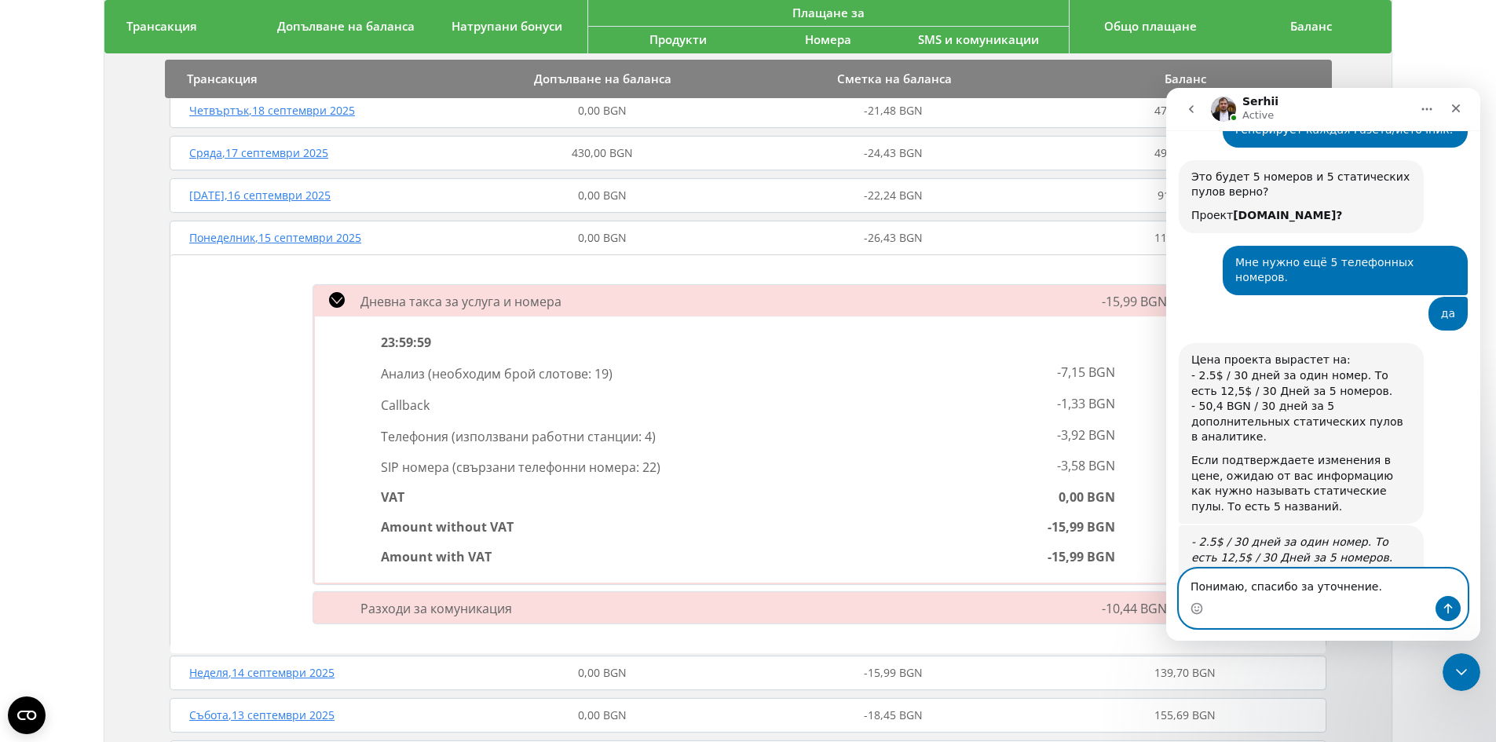
scroll to position [1515, 0]
drag, startPoint x: 1451, startPoint y: 603, endPoint x: 1403, endPoint y: 566, distance: 61.1
click at [1403, 566] on div "Every day [PERSON_NAME] helps business more effectively manage their advertisin…" at bounding box center [1323, 385] width 314 height 510
click at [1383, 583] on textarea "Понимаю, спасибо за уточнение." at bounding box center [1323, 582] width 287 height 27
paste textarea "ял, спасибо за уточнение. Сейчас я предоставлю вам, как мы назовём номера"
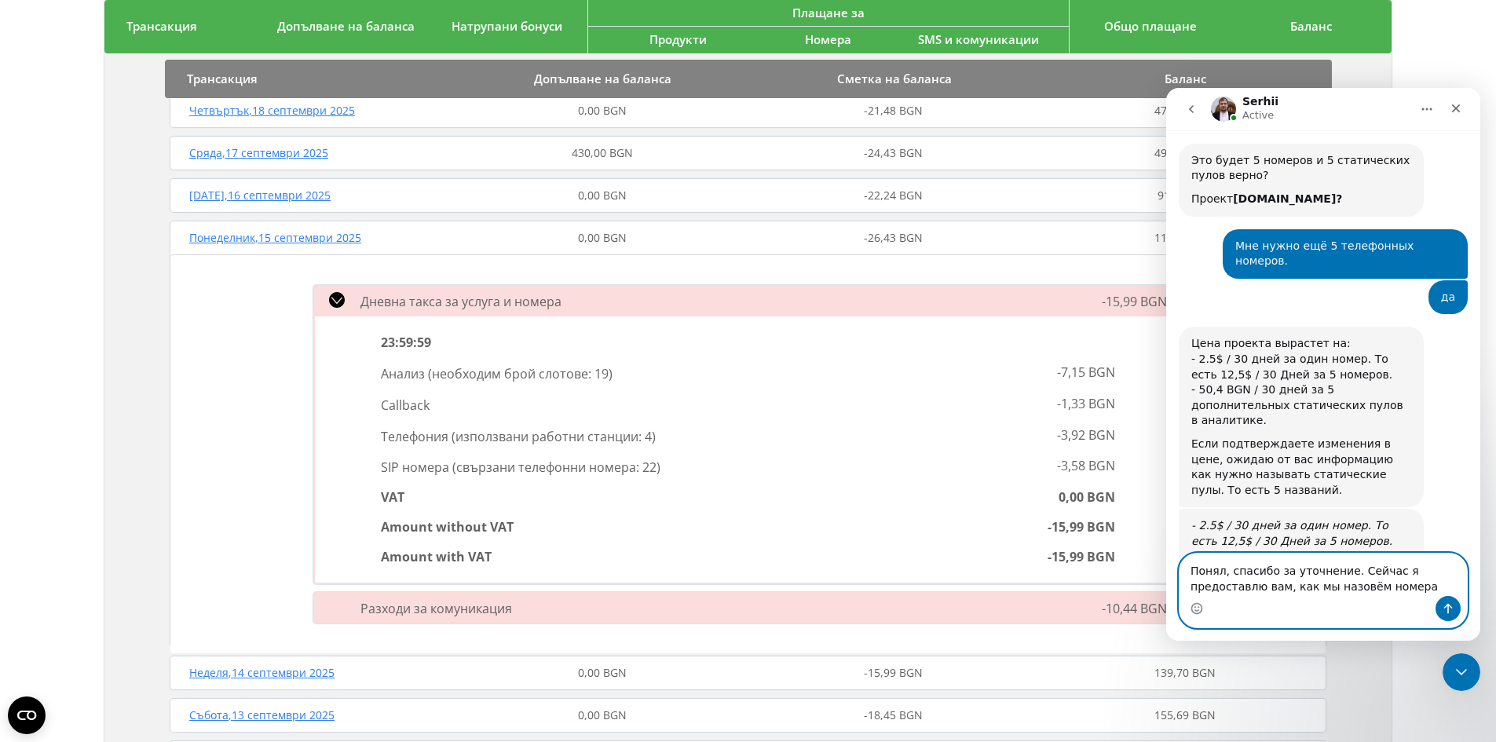
type textarea "Понял, спасибо за уточнение. Сейчас я предоставлю вам, как мы назовём номера"
click at [1451, 605] on icon "Send a message…" at bounding box center [1448, 608] width 13 height 13
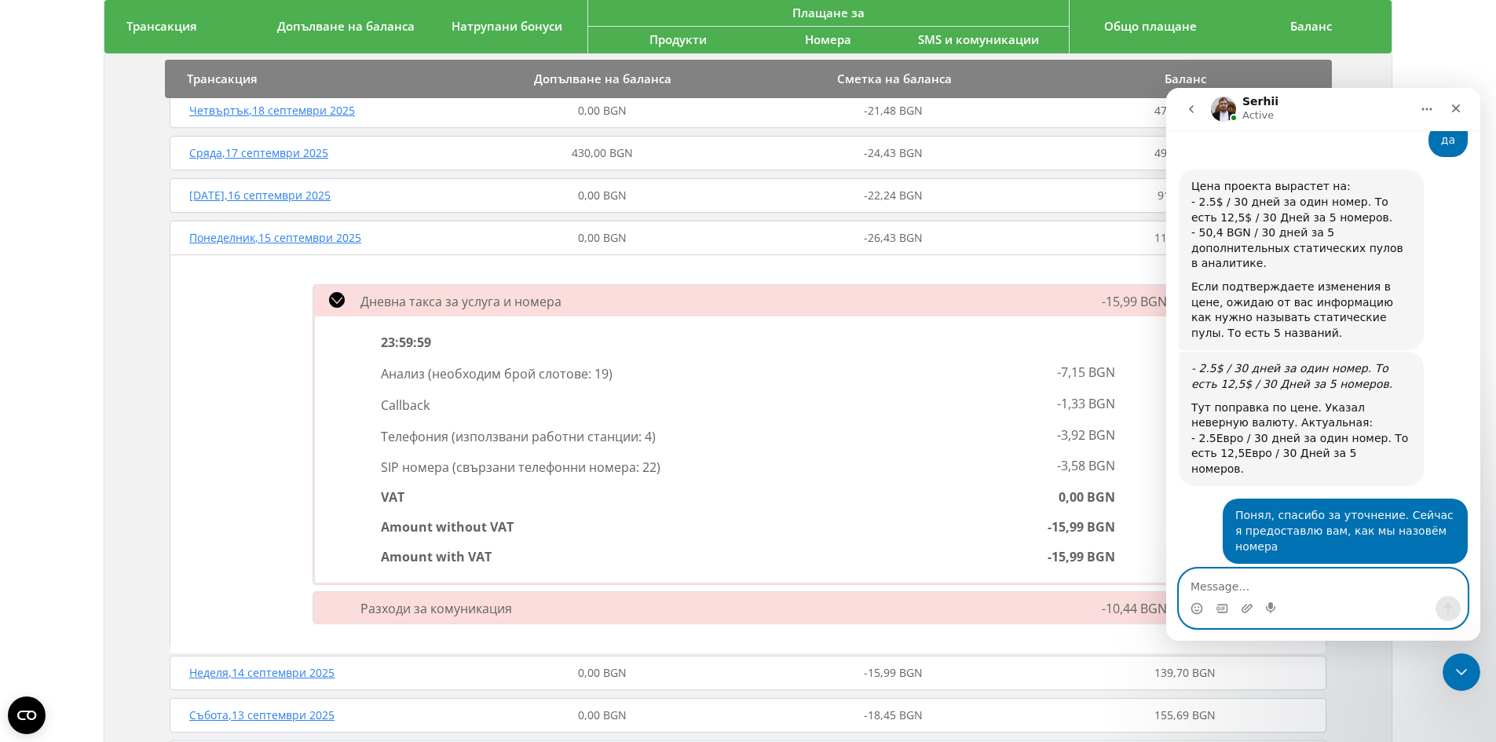
scroll to position [1693, 0]
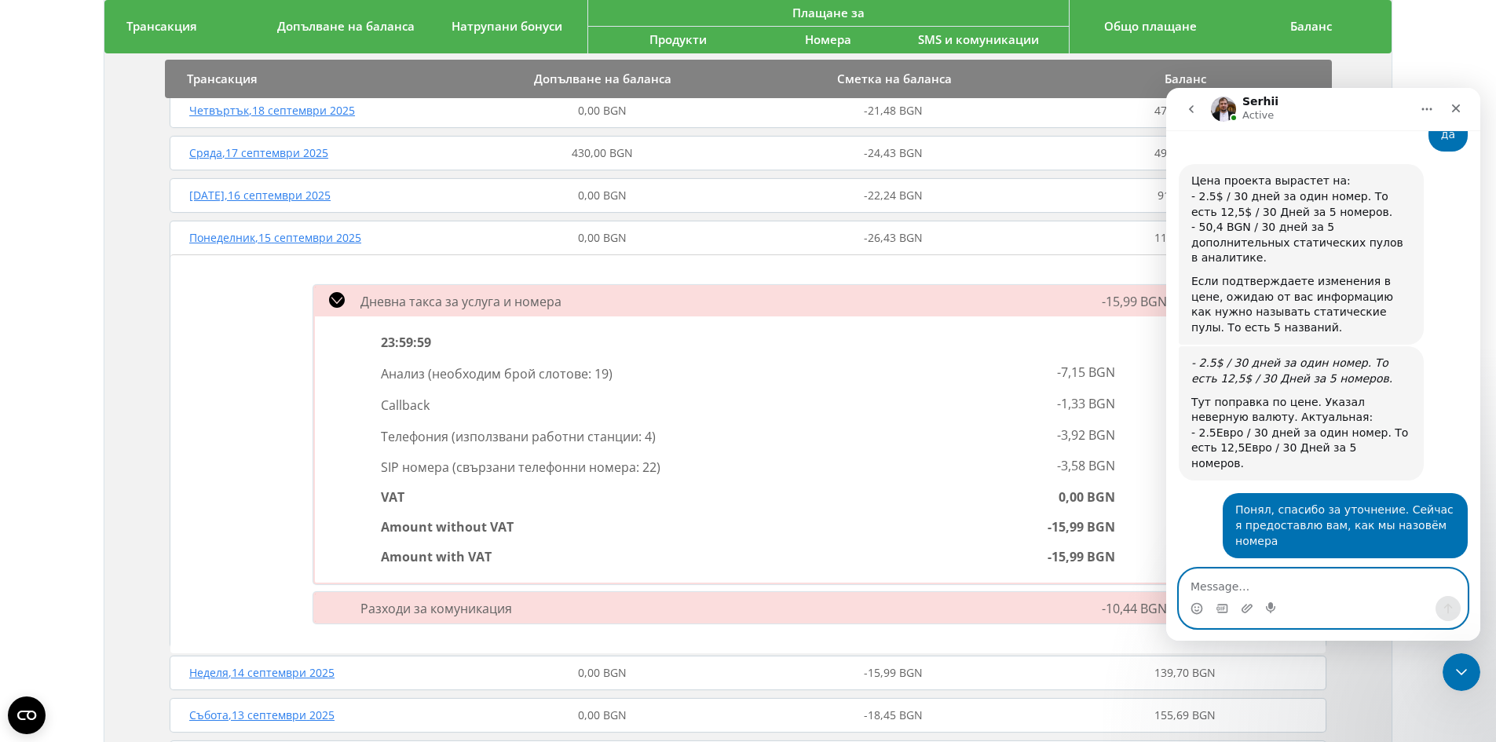
click at [1288, 576] on textarea "Message…" at bounding box center [1323, 582] width 287 height 27
paste textarea "НАД 55 ? 16* Доктор ? 17* [PERSON_NAME] ? 18* Български фермер ? 19* [GEOGRAPHI…"
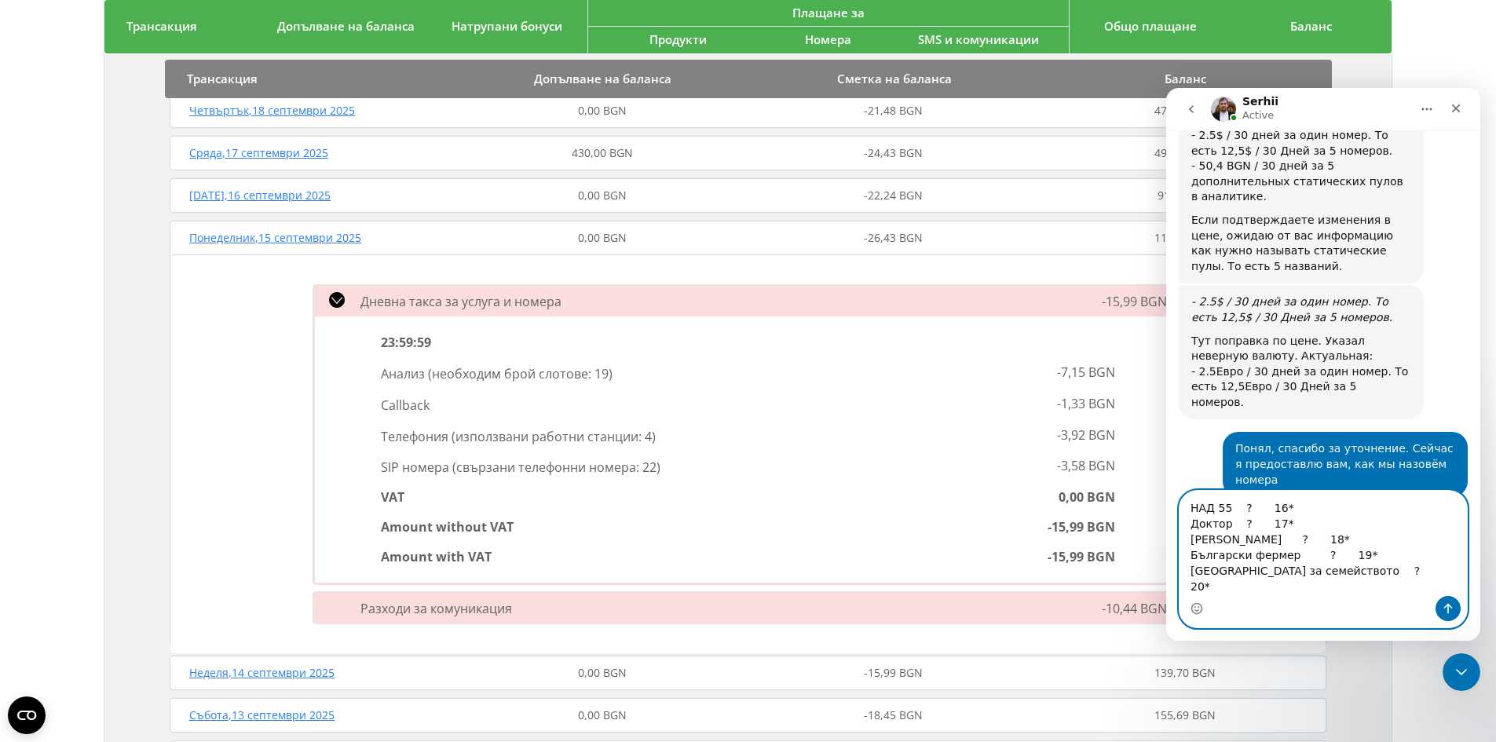
scroll to position [1756, 0]
click at [1324, 521] on textarea "НАД 55 ? 16* Доктор ? 17* [PERSON_NAME] ? 18* Български фермер ? 19* [GEOGRAPHI…" at bounding box center [1323, 543] width 287 height 105
type textarea "НАД 55 ? 16* Доктор ? 17* [PERSON_NAME] ? 18* Български фермер ? 19* [GEOGRAPHI…"
click at [1452, 603] on icon "Send a message…" at bounding box center [1448, 608] width 13 height 13
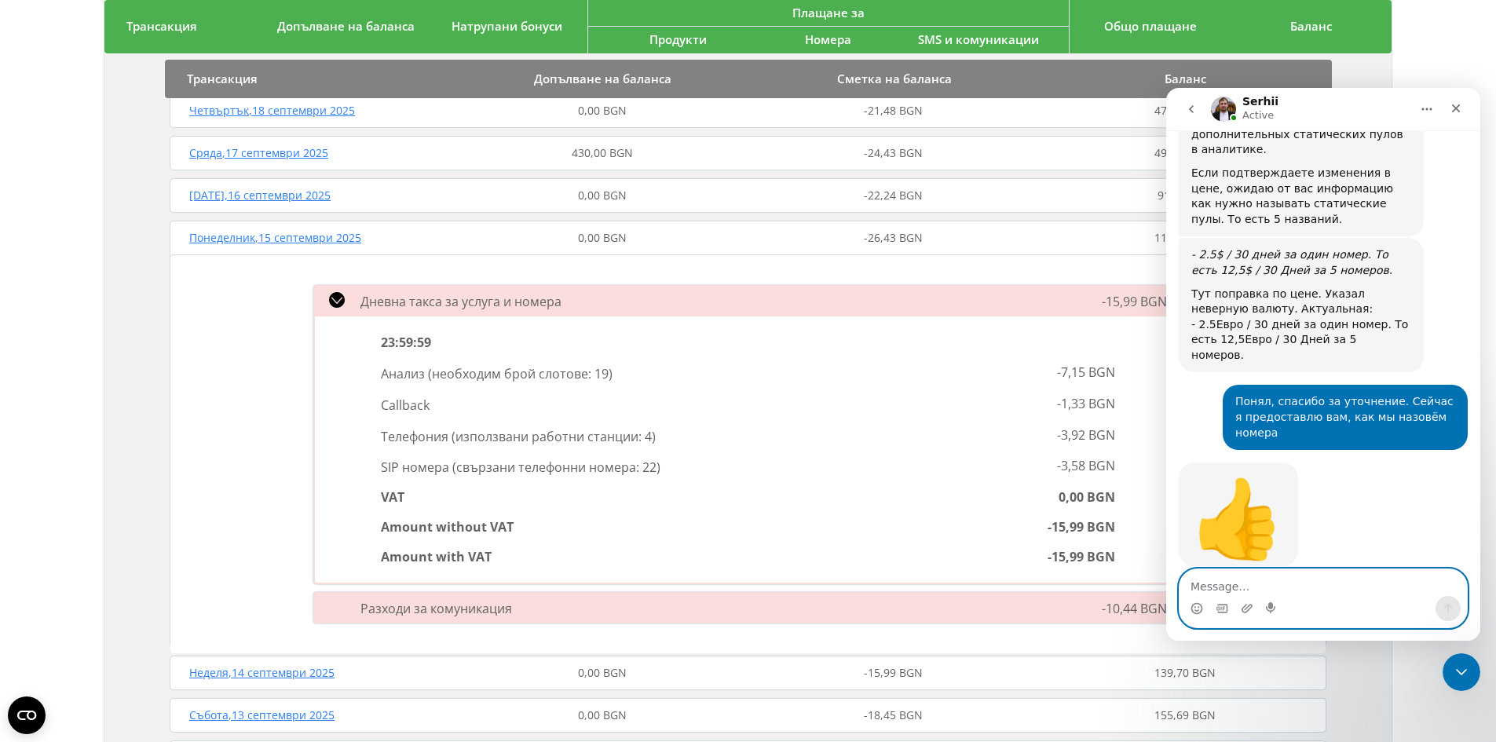
scroll to position [1848, 0]
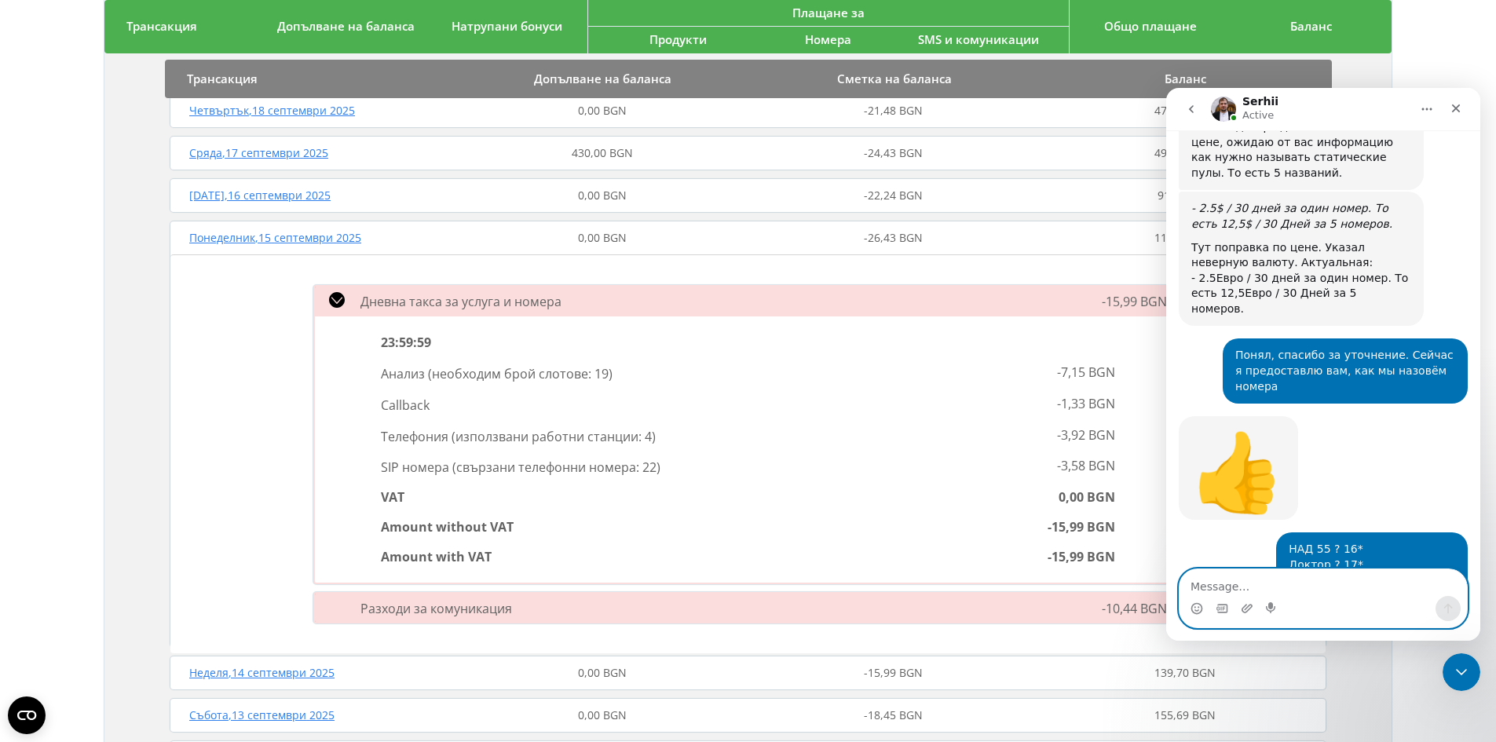
paste textarea "Пожалуйста, также настройте обратный звонок на эти номера с указанными префикса…"
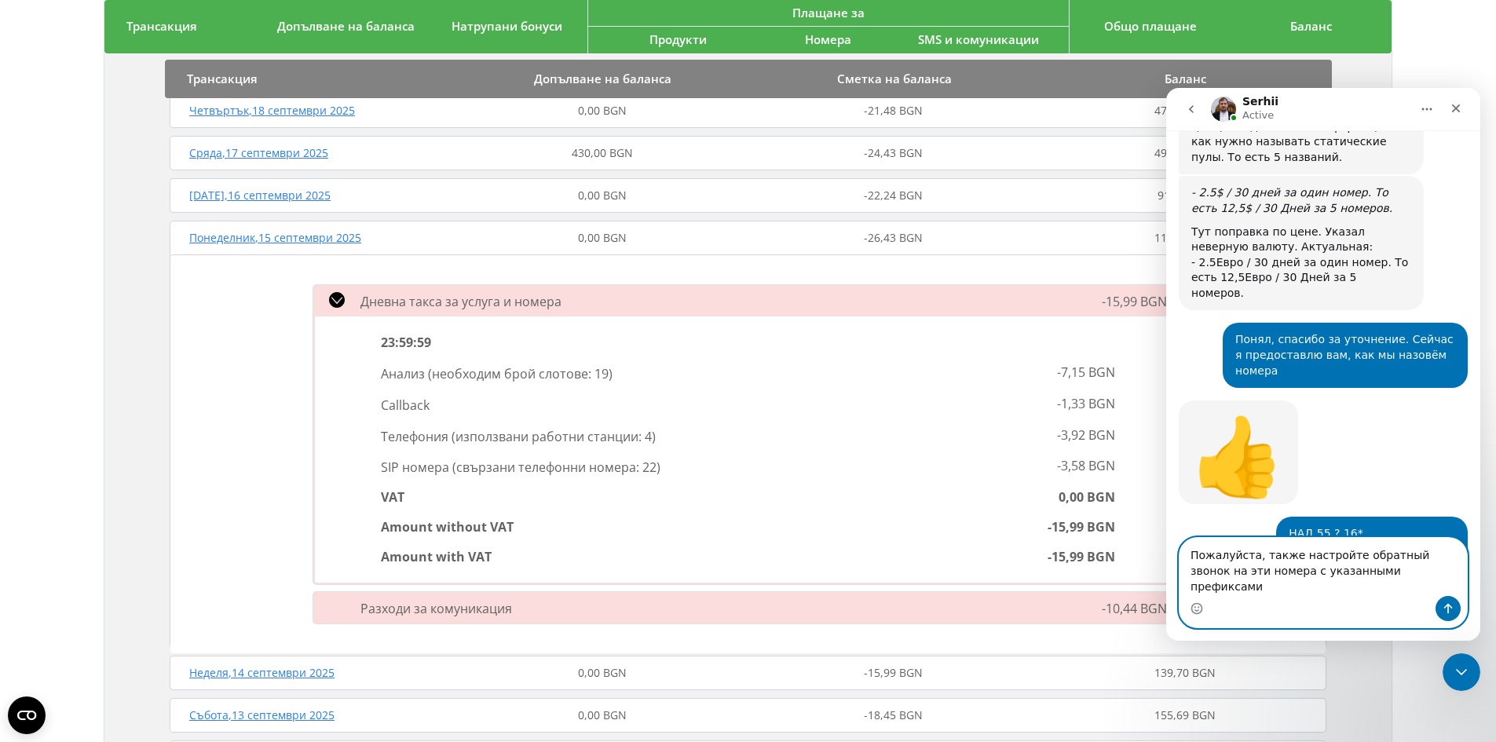
type textarea "Пожалуйста, также настройте обратный звонок на эти номера с указанными префикса…"
click at [1448, 606] on icon "Send a message…" at bounding box center [1448, 609] width 9 height 10
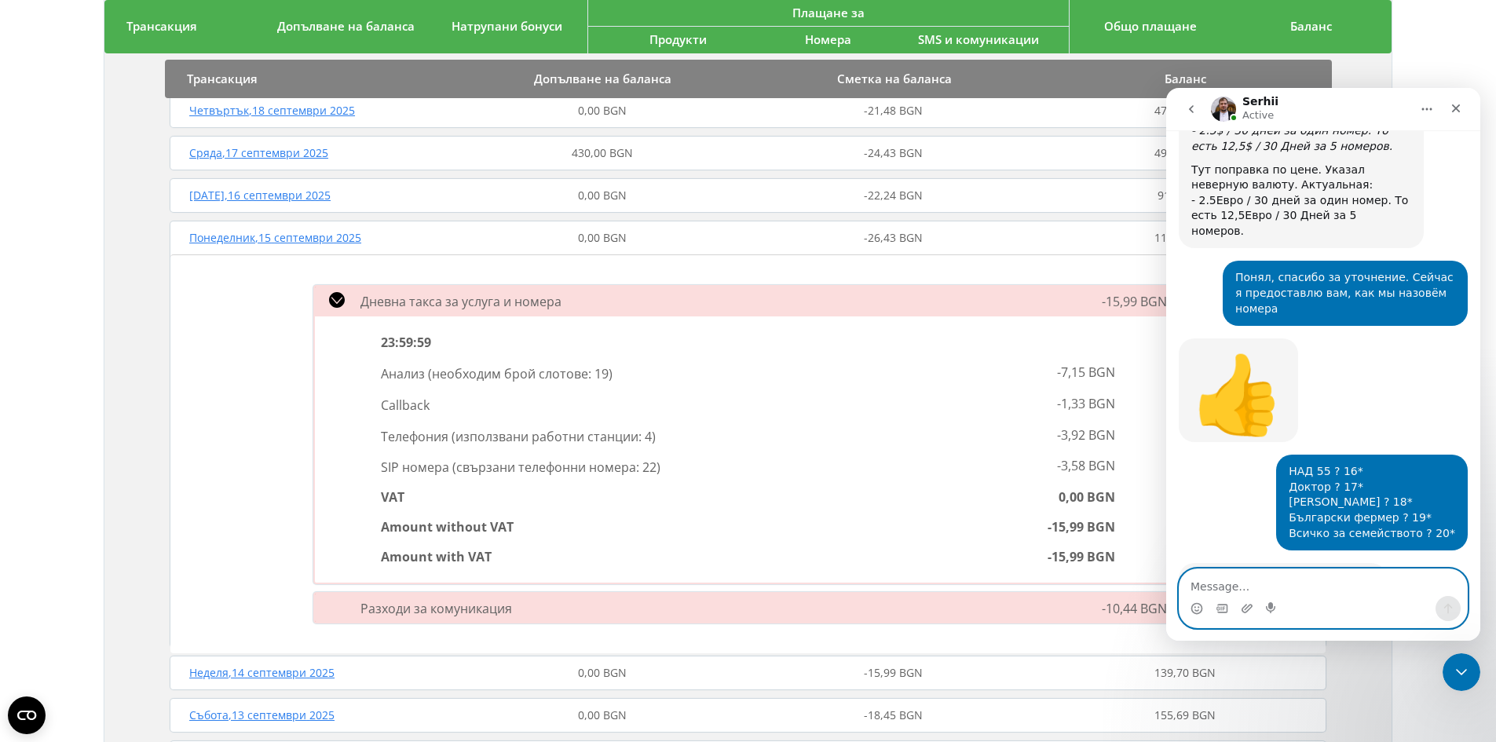
scroll to position [1986, 0]
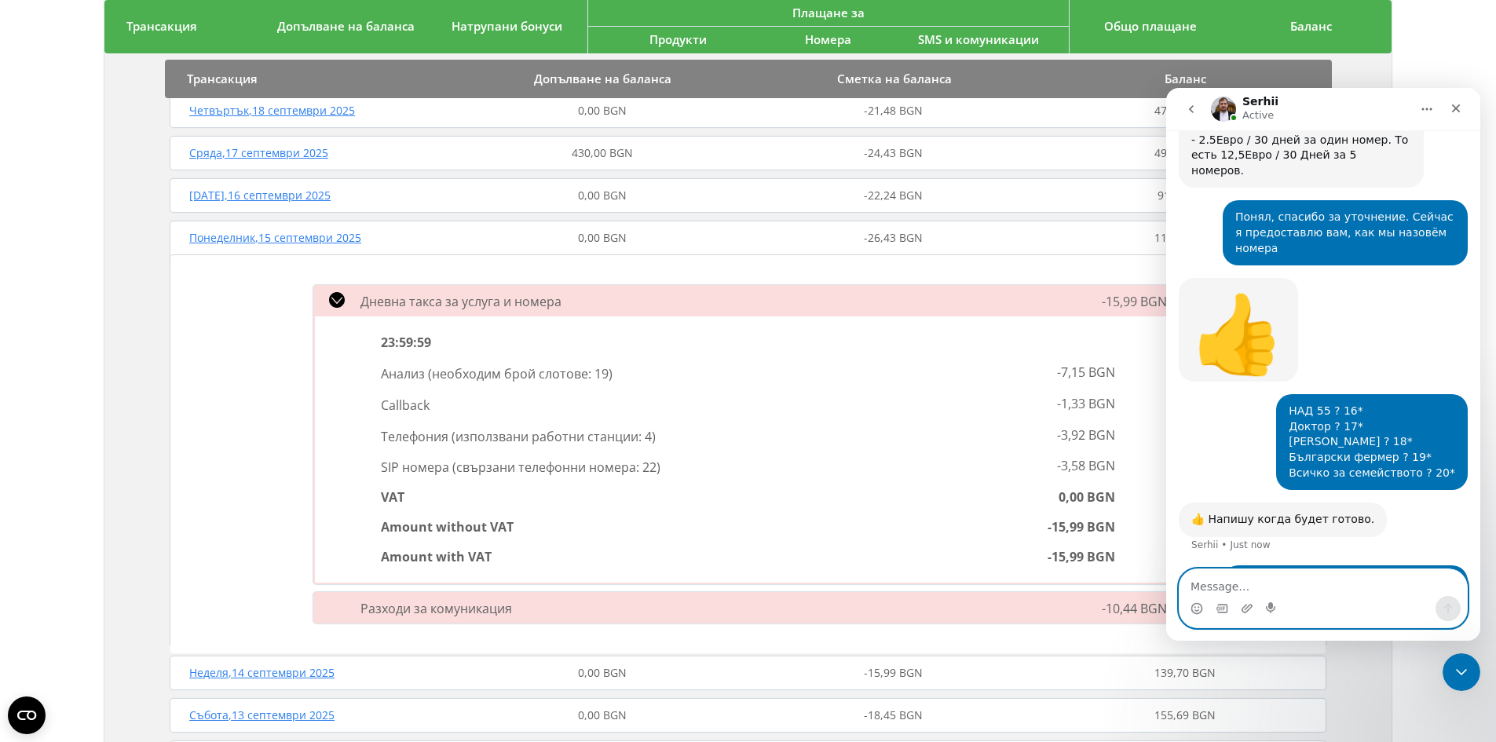
click at [1271, 580] on textarea "Message…" at bounding box center [1323, 582] width 287 height 27
type textarea "Спасибо!"
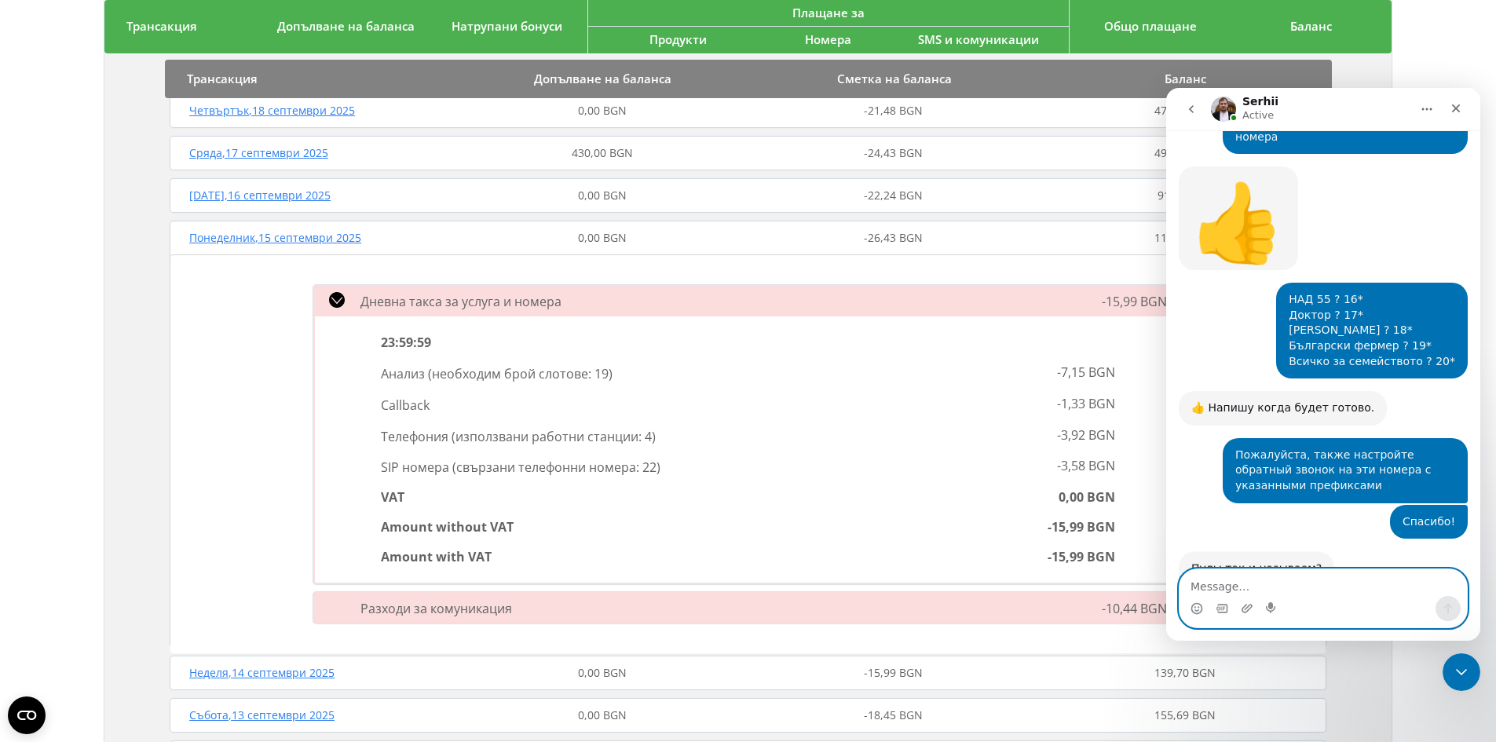
scroll to position [2101, 0]
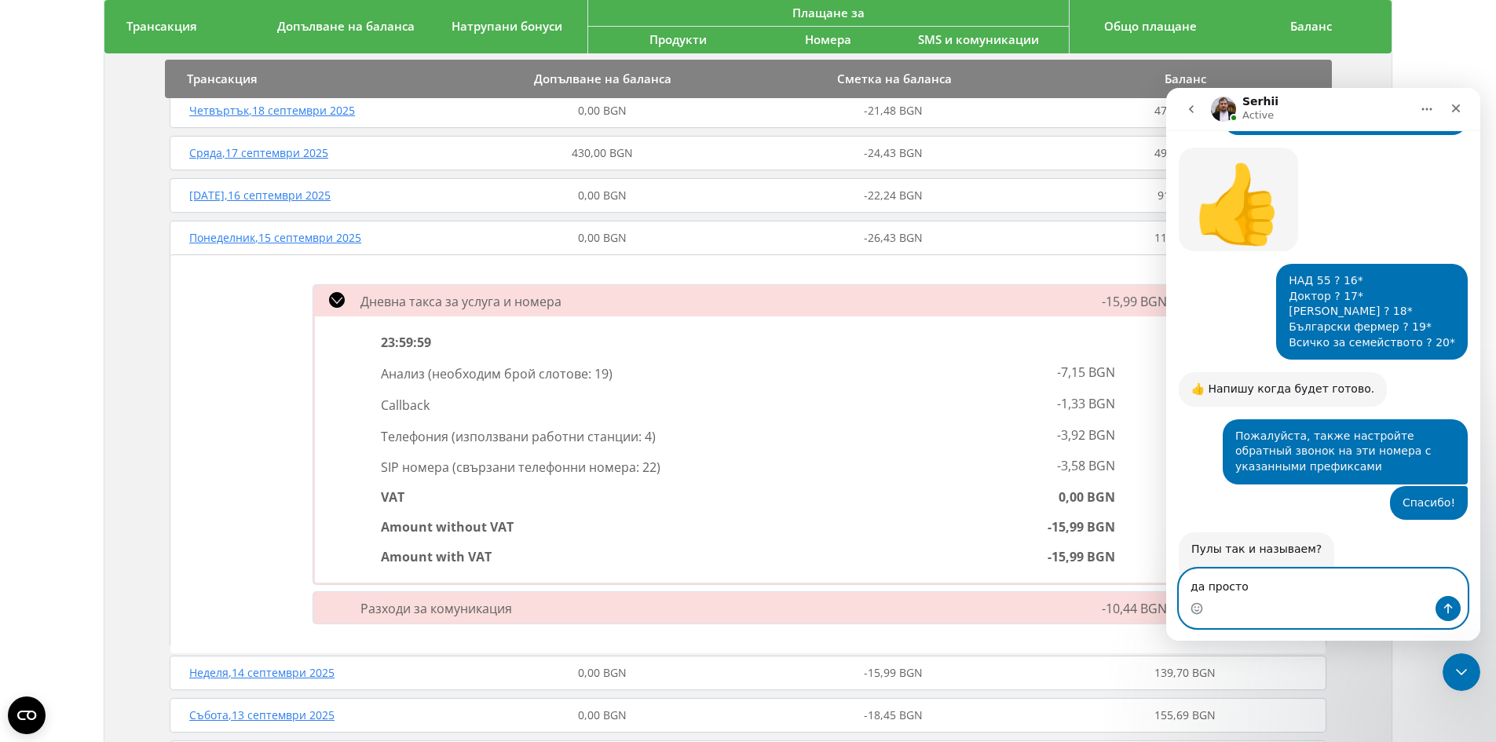
paste textarea "НАД 55 Доктор [PERSON_NAME] фермер Всичко за семейството"
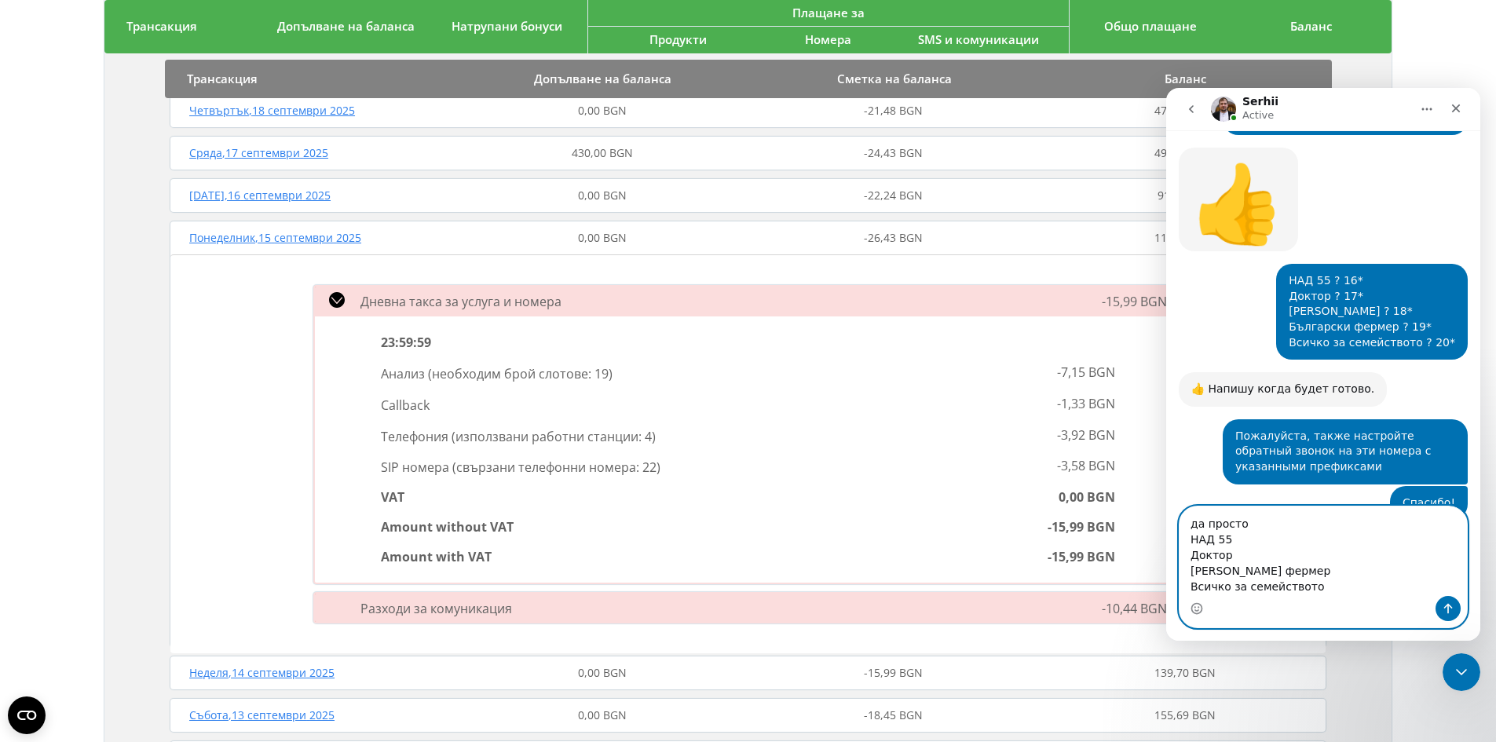
scroll to position [2179, 0]
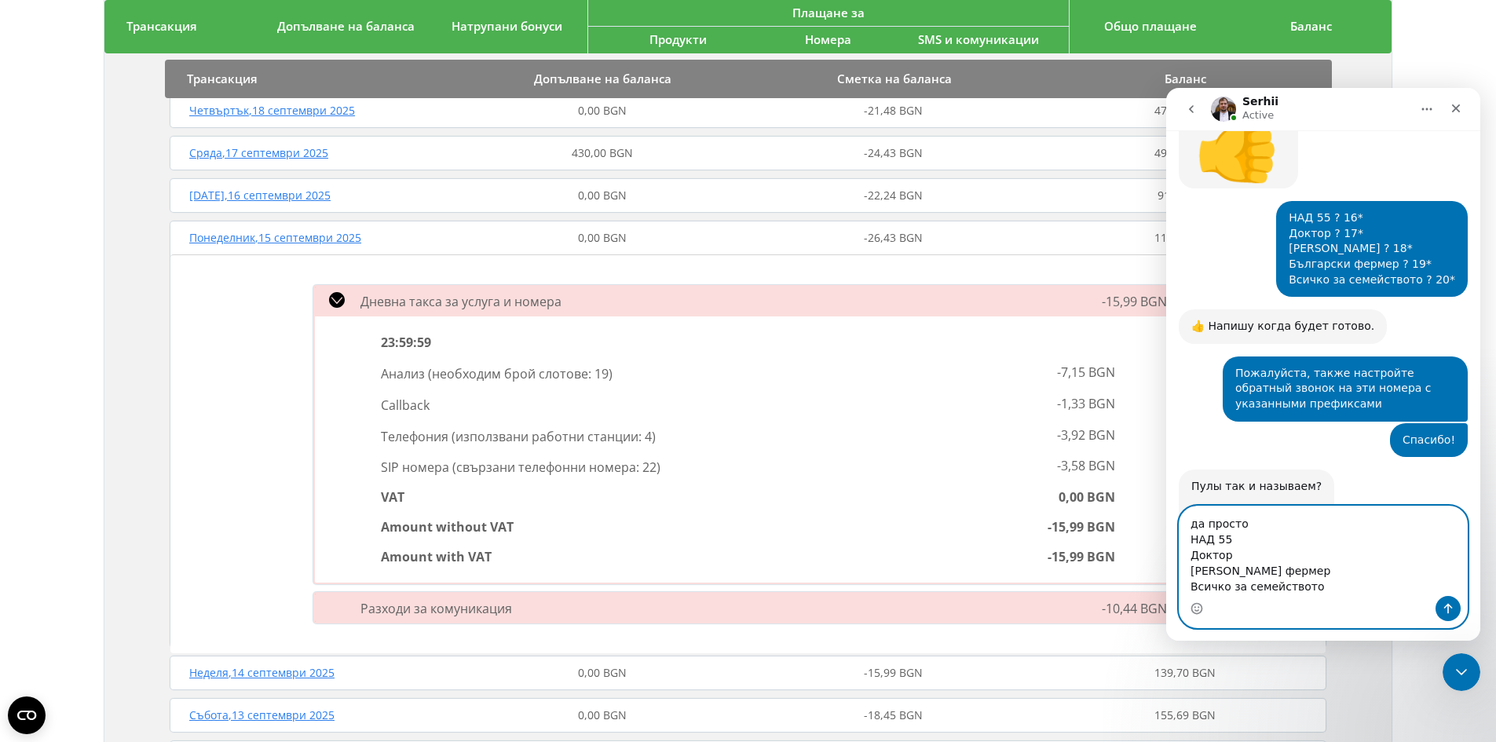
type textarea "да просто НАД 55 Доктор [PERSON_NAME] фермер Всичко за семейството"
click at [1445, 606] on icon "Send a message…" at bounding box center [1448, 608] width 13 height 13
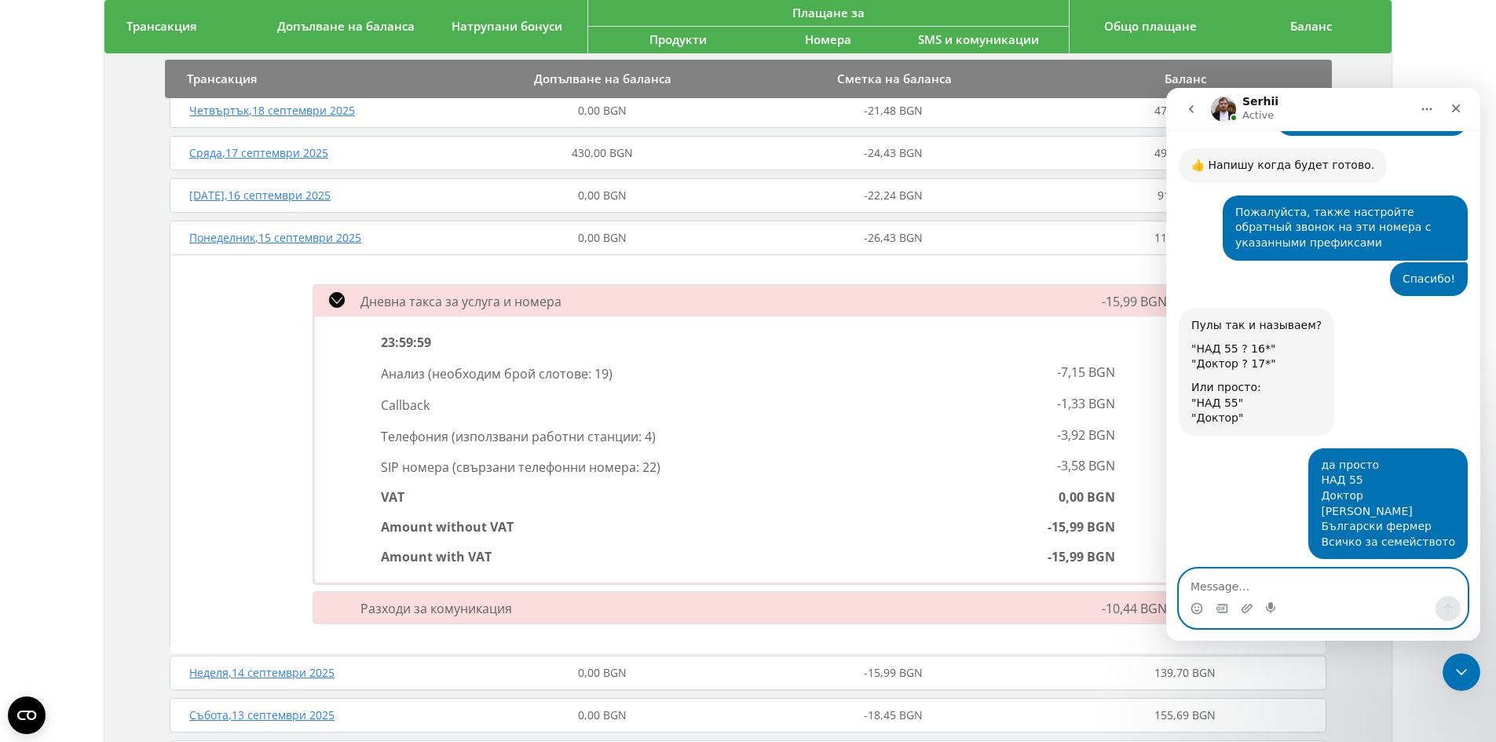
scroll to position [2341, 0]
